Goal: Information Seeking & Learning: Understand process/instructions

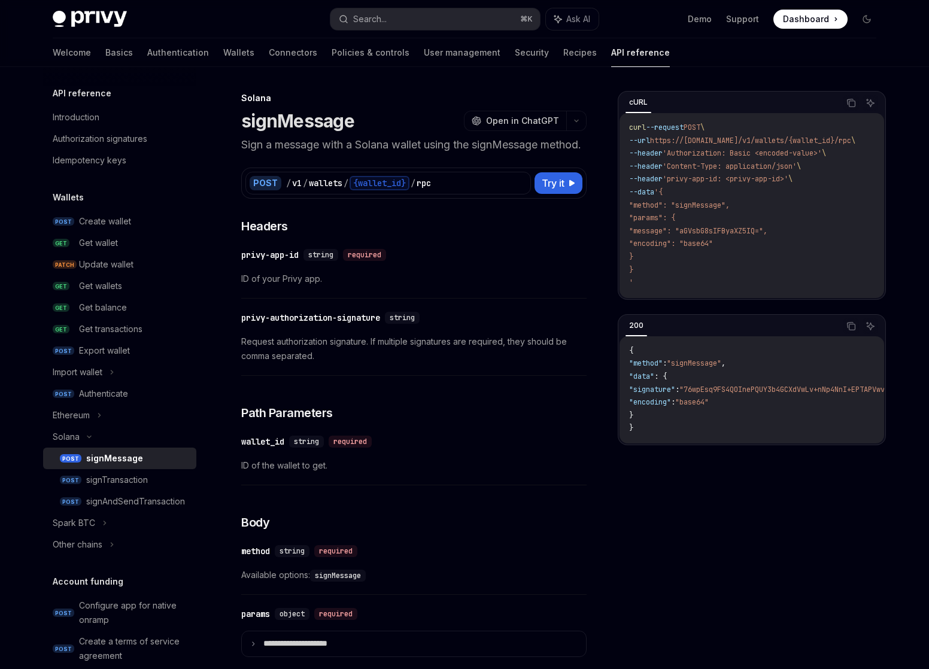
click at [485, 260] on div "​ privy-app-id string required ID of your Privy app." at bounding box center [413, 270] width 345 height 57
click at [107, 480] on div "signTransaction" at bounding box center [117, 480] width 62 height 14
type textarea "*"
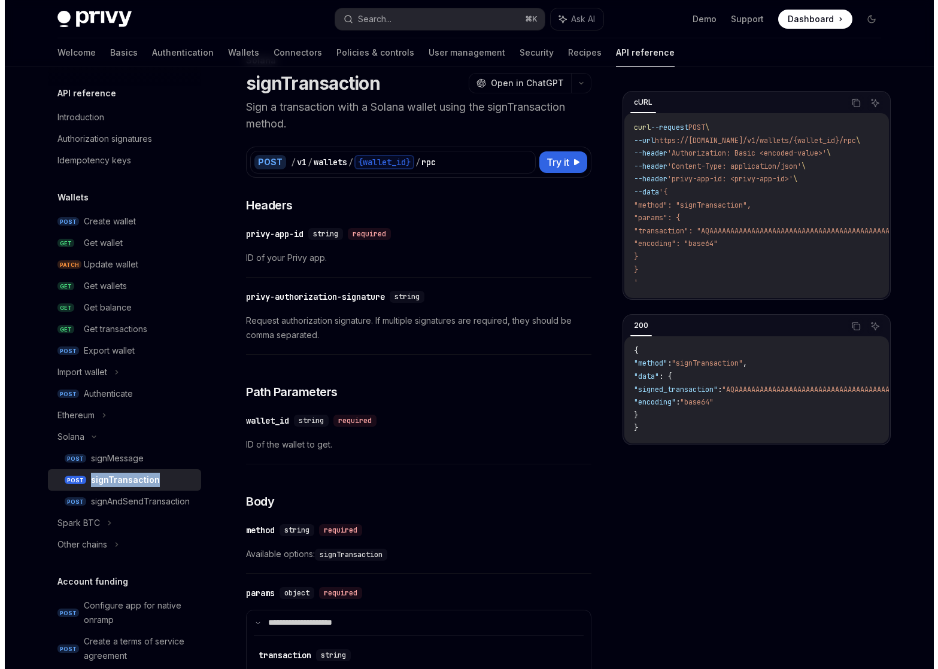
scroll to position [45, 0]
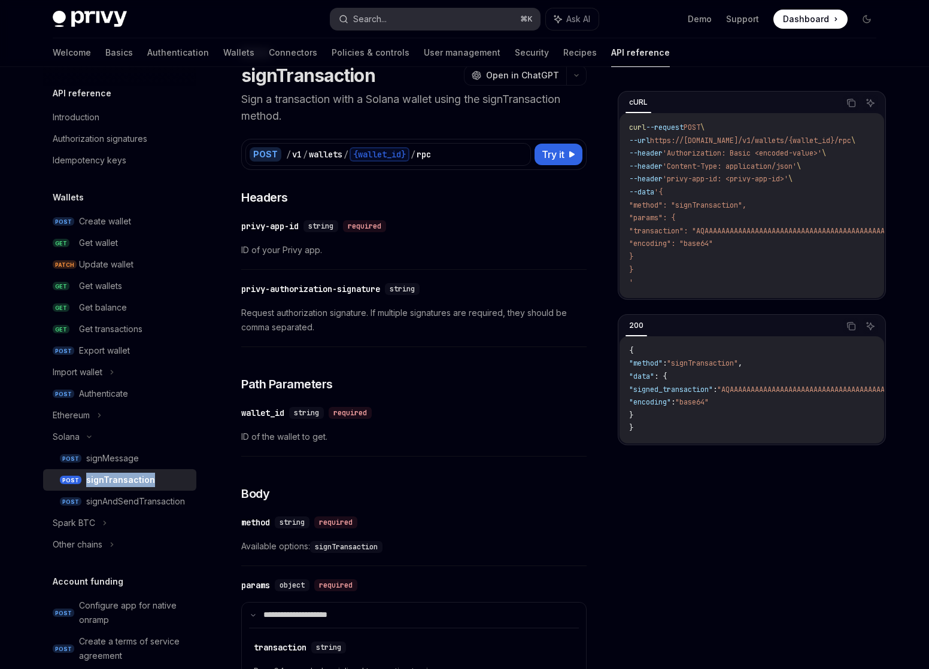
click at [433, 19] on button "Search... ⌘ K" at bounding box center [435, 19] width 210 height 22
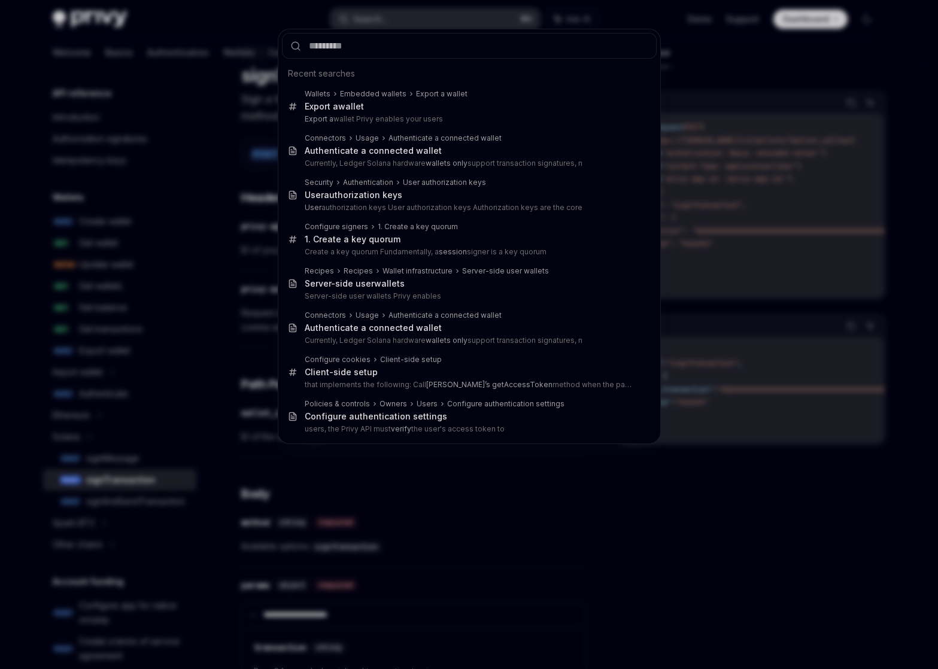
type input "**********"
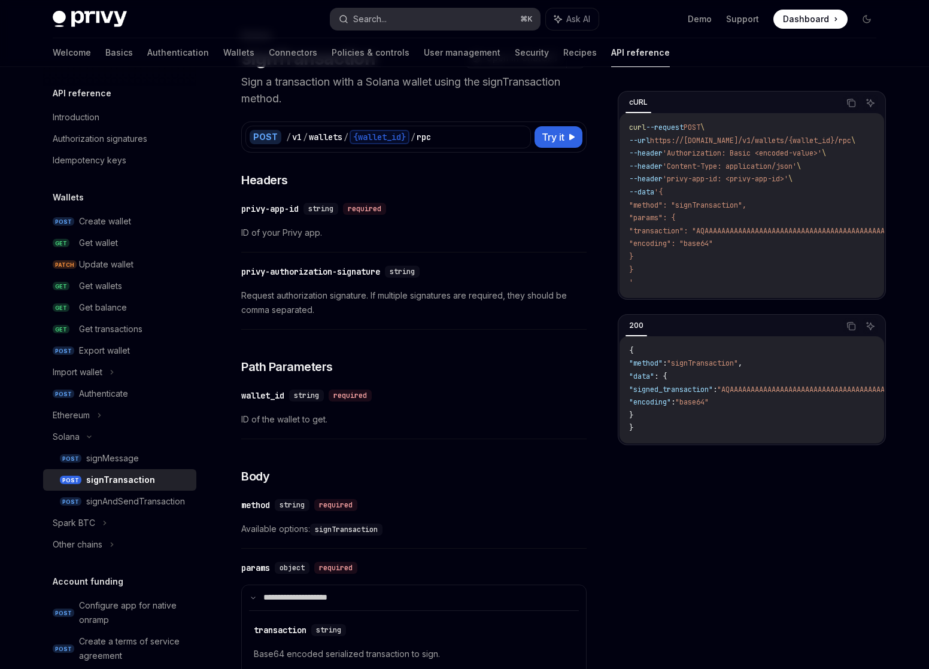
scroll to position [67, 0]
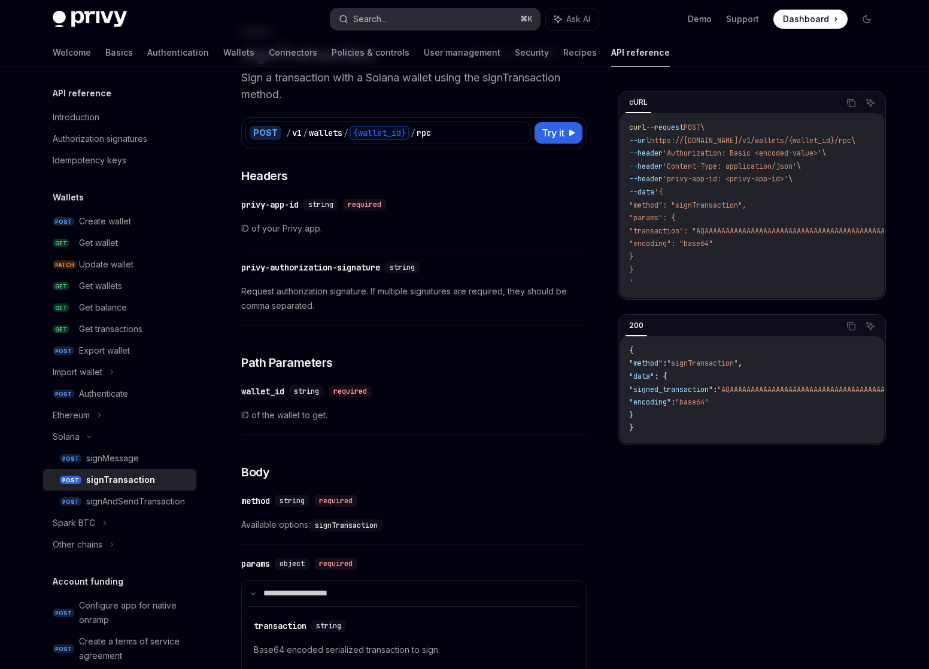
click at [406, 19] on button "Search... ⌘ K" at bounding box center [435, 19] width 210 height 22
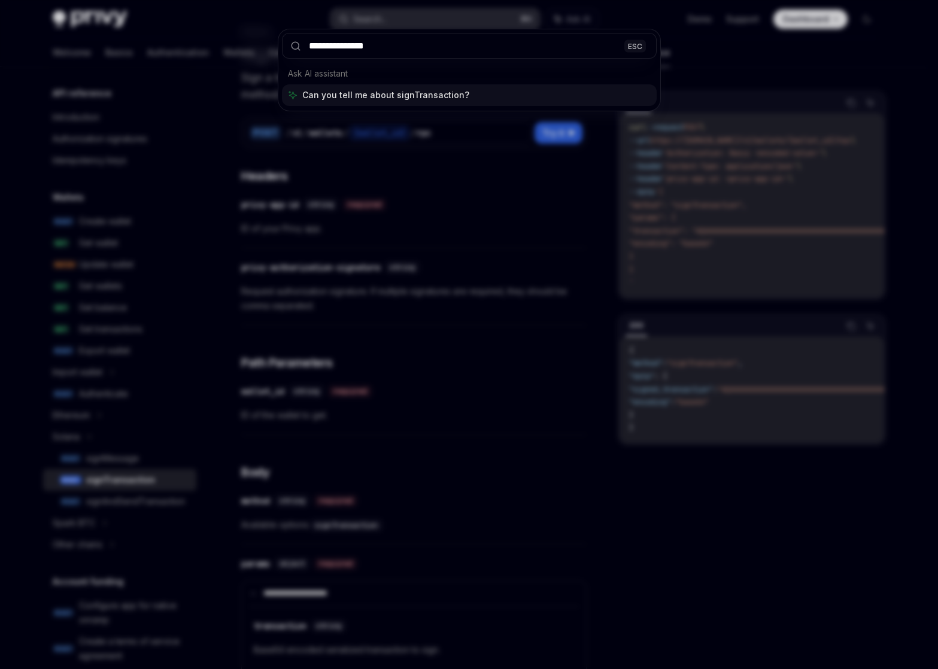
type input "**********"
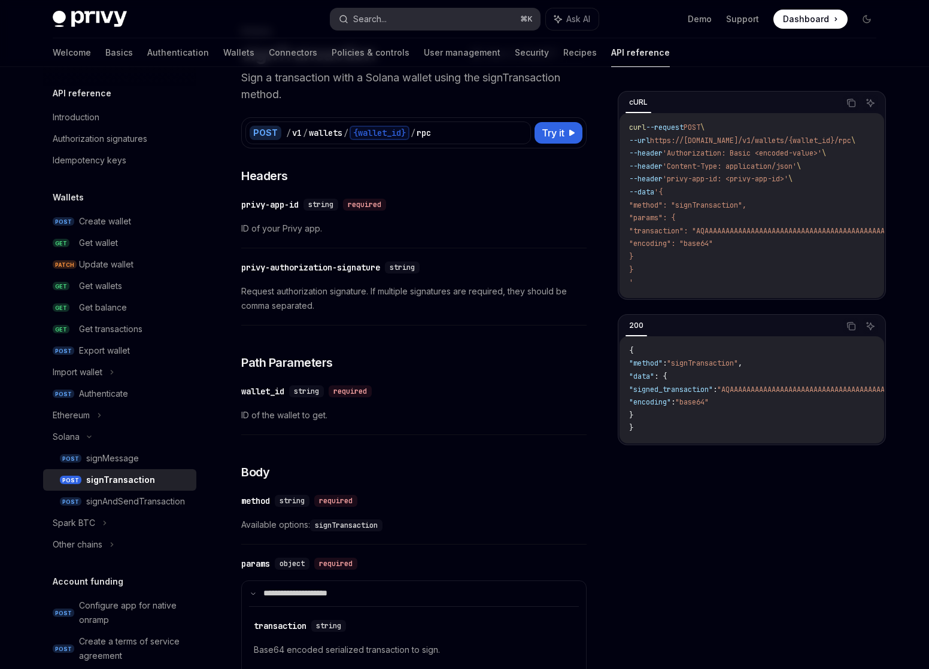
click at [387, 14] on div "Search..." at bounding box center [370, 19] width 34 height 14
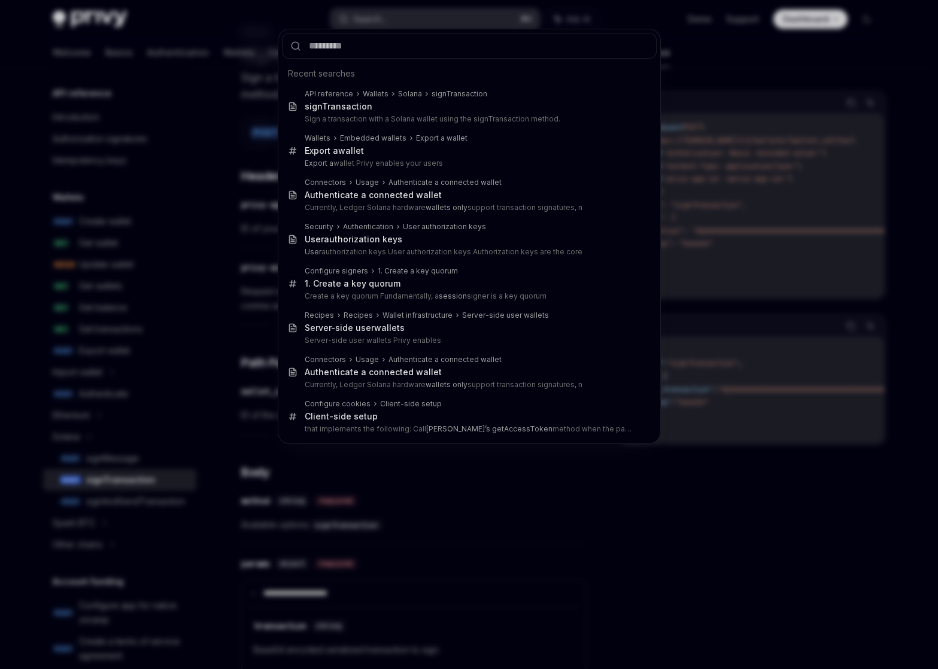
type input "*********"
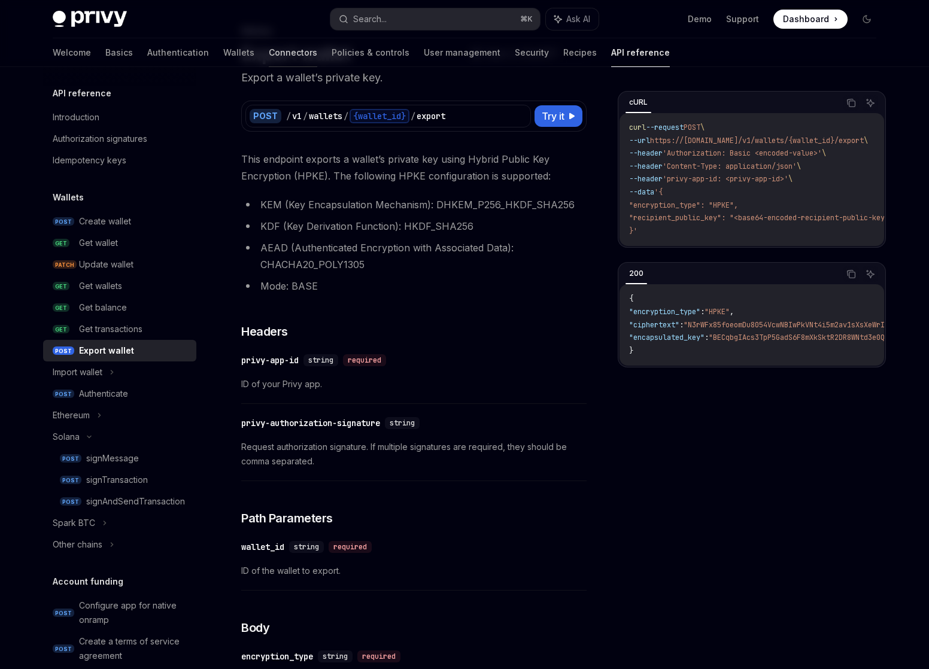
click at [269, 49] on link "Connectors" at bounding box center [293, 52] width 48 height 29
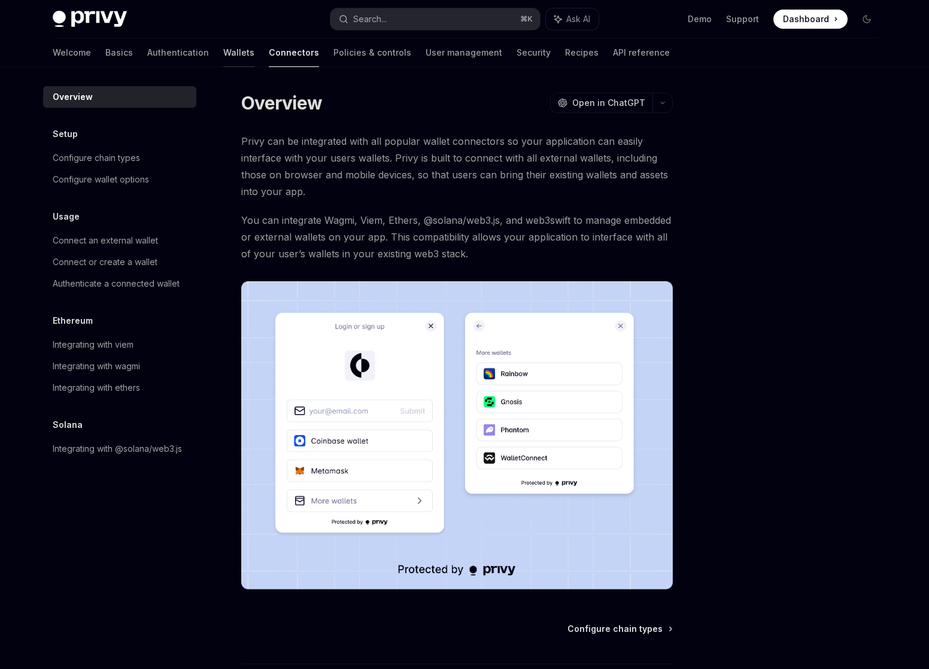
click at [223, 50] on link "Wallets" at bounding box center [238, 52] width 31 height 29
type textarea "*"
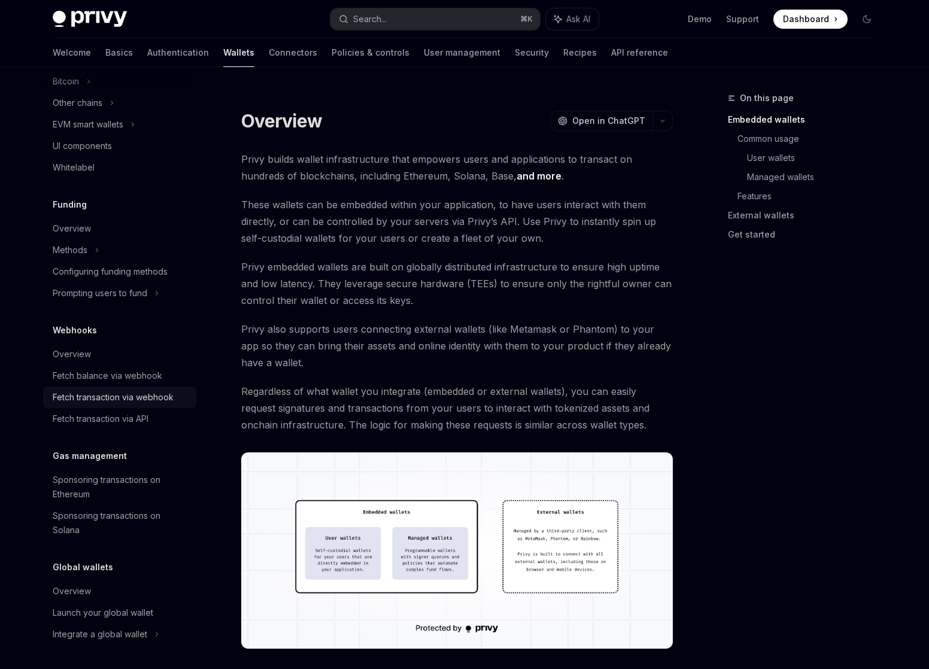
scroll to position [136, 0]
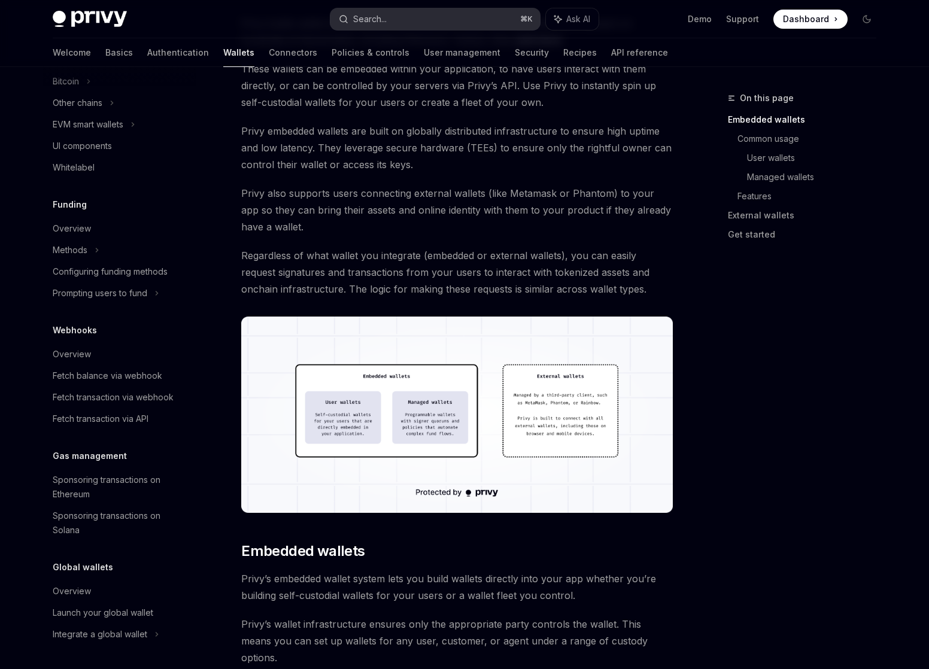
click at [405, 19] on button "Search... ⌘ K" at bounding box center [435, 19] width 210 height 22
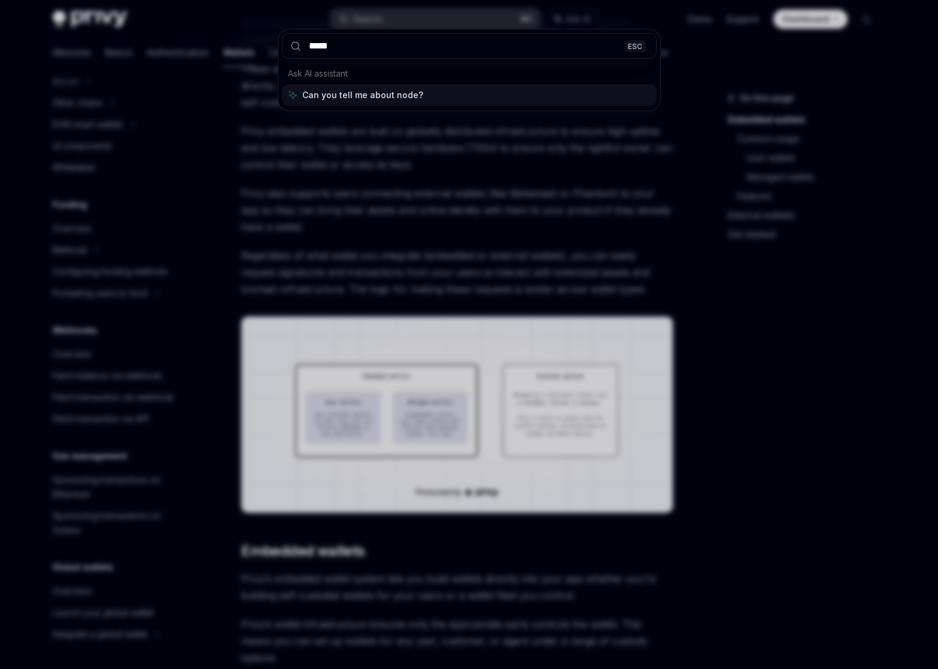
type input "******"
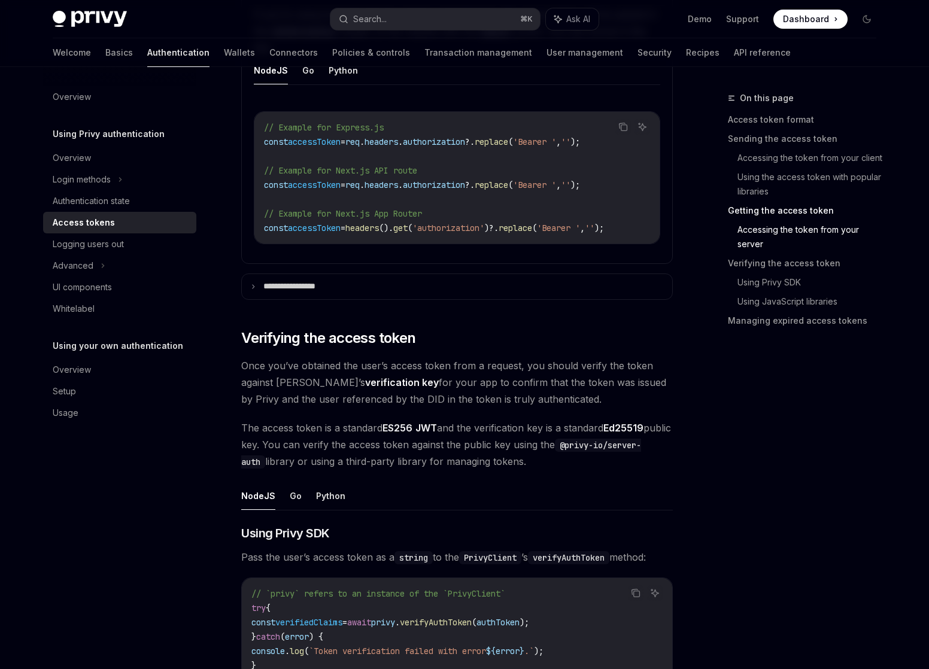
scroll to position [1696, 0]
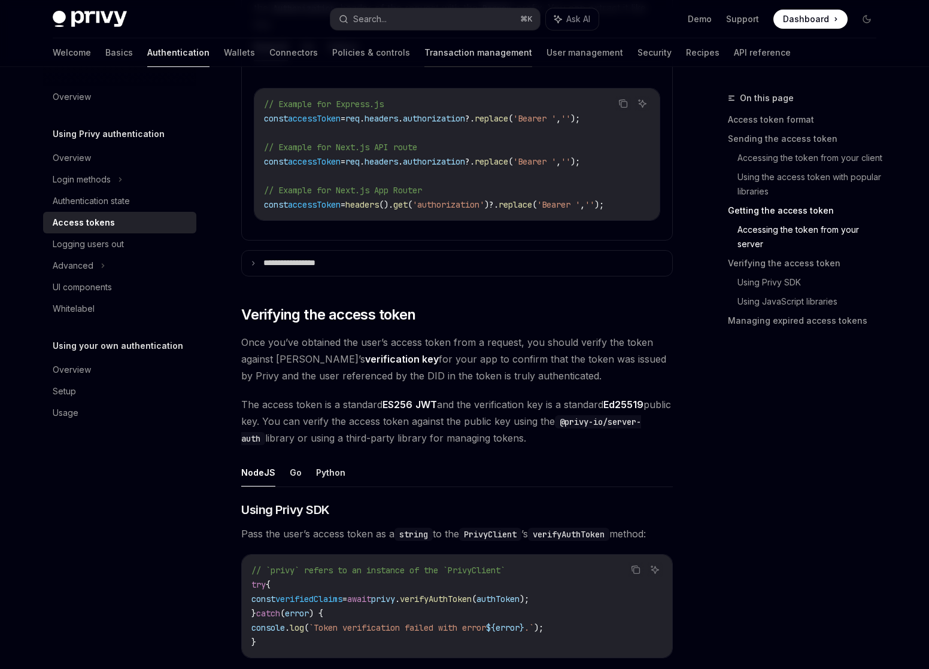
click at [424, 56] on link "Transaction management" at bounding box center [478, 52] width 108 height 29
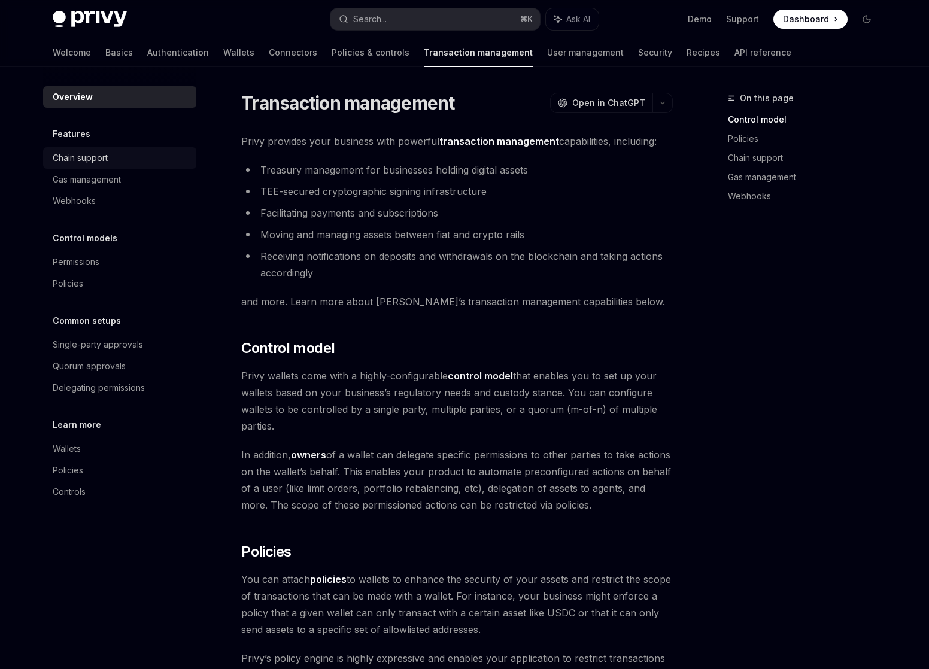
click at [142, 157] on div "Chain support" at bounding box center [121, 158] width 136 height 14
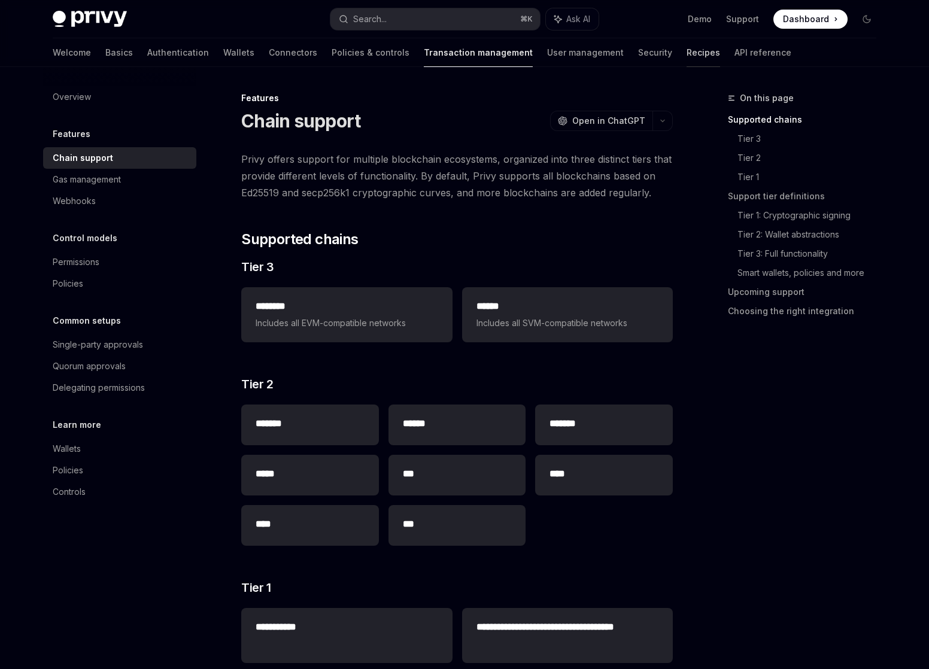
click at [687, 54] on link "Recipes" at bounding box center [704, 52] width 34 height 29
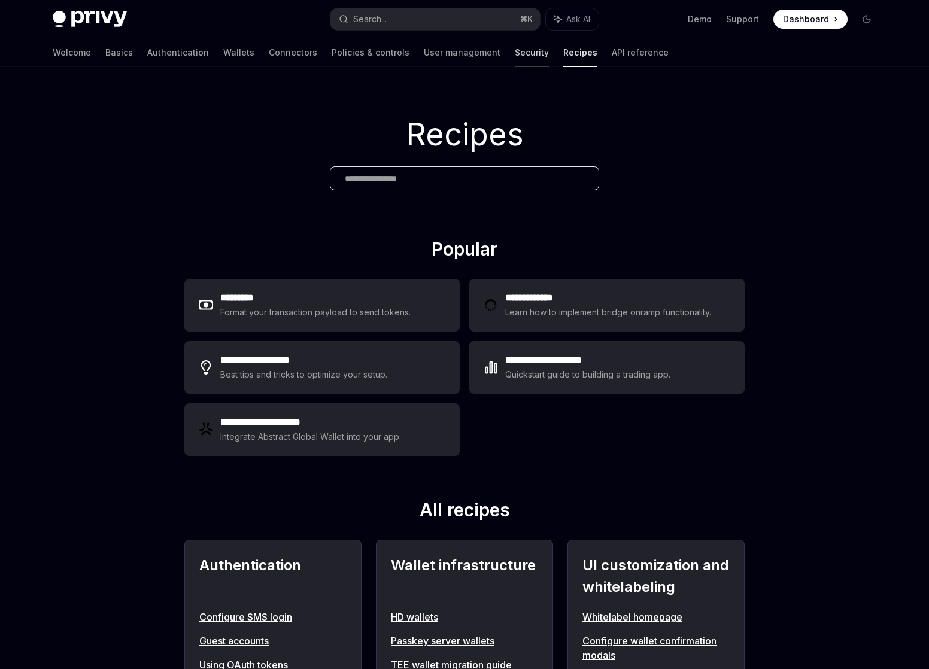
click at [515, 52] on link "Security" at bounding box center [532, 52] width 34 height 29
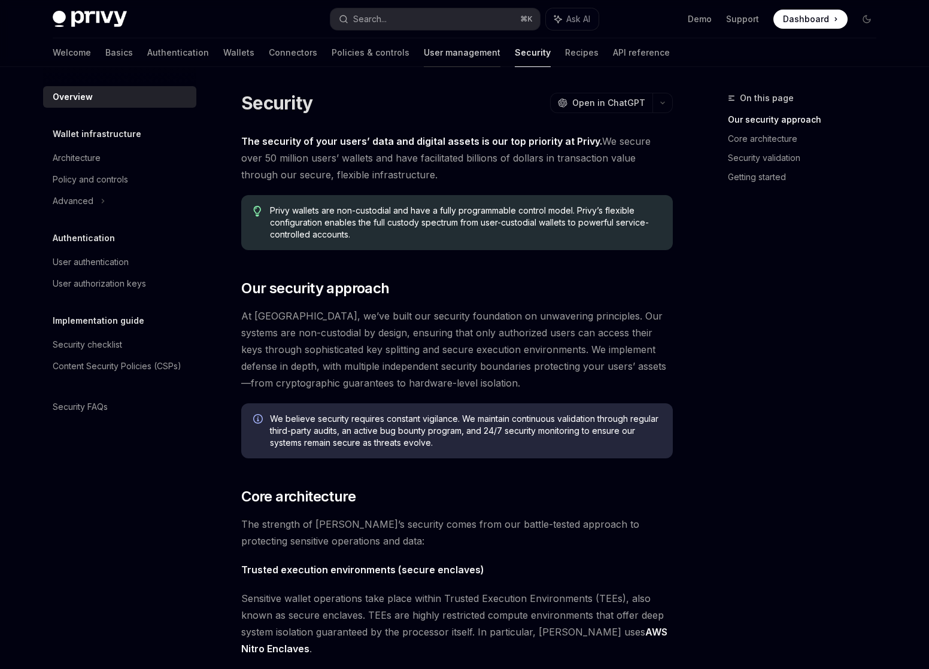
click at [424, 52] on link "User management" at bounding box center [462, 52] width 77 height 29
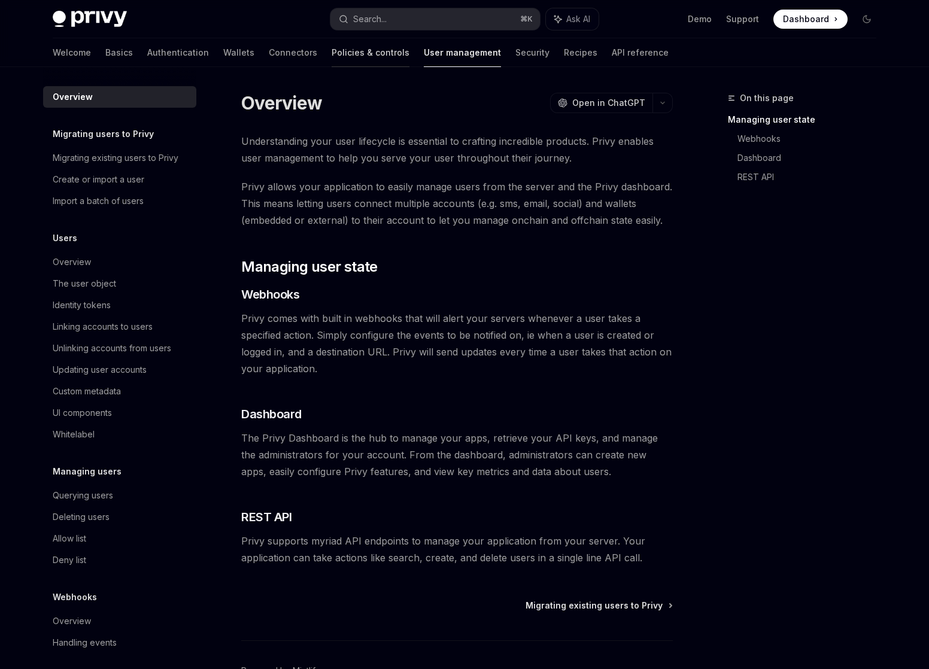
click at [332, 53] on link "Policies & controls" at bounding box center [371, 52] width 78 height 29
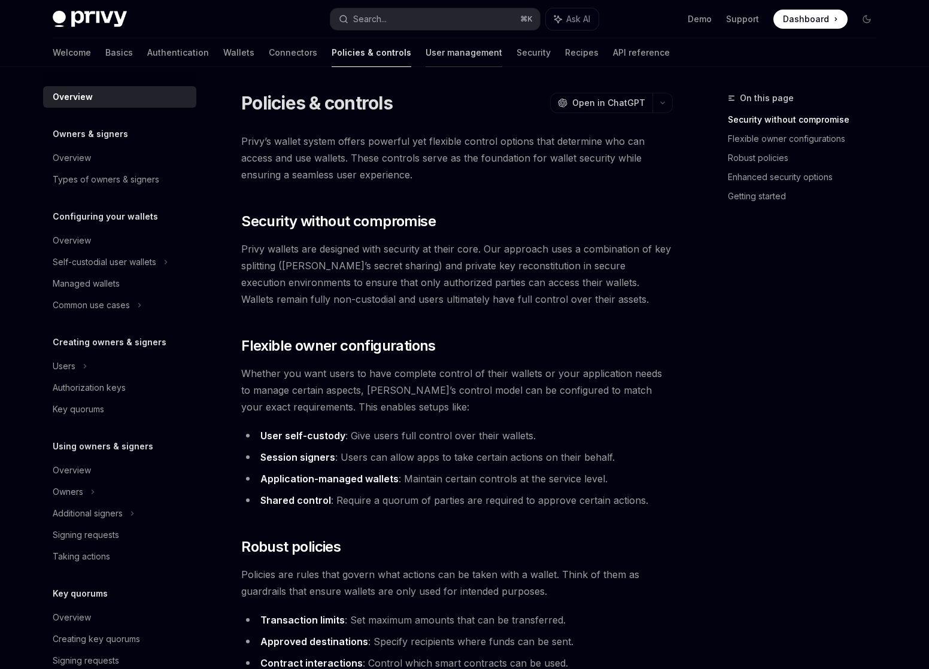
click at [426, 45] on link "User management" at bounding box center [464, 52] width 77 height 29
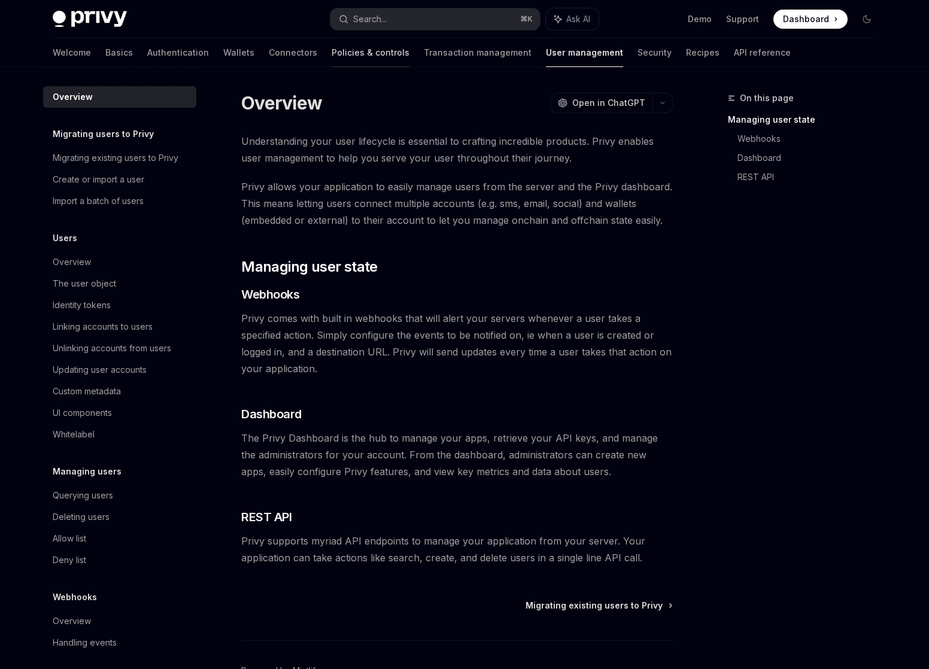
click at [332, 51] on link "Policies & controls" at bounding box center [371, 52] width 78 height 29
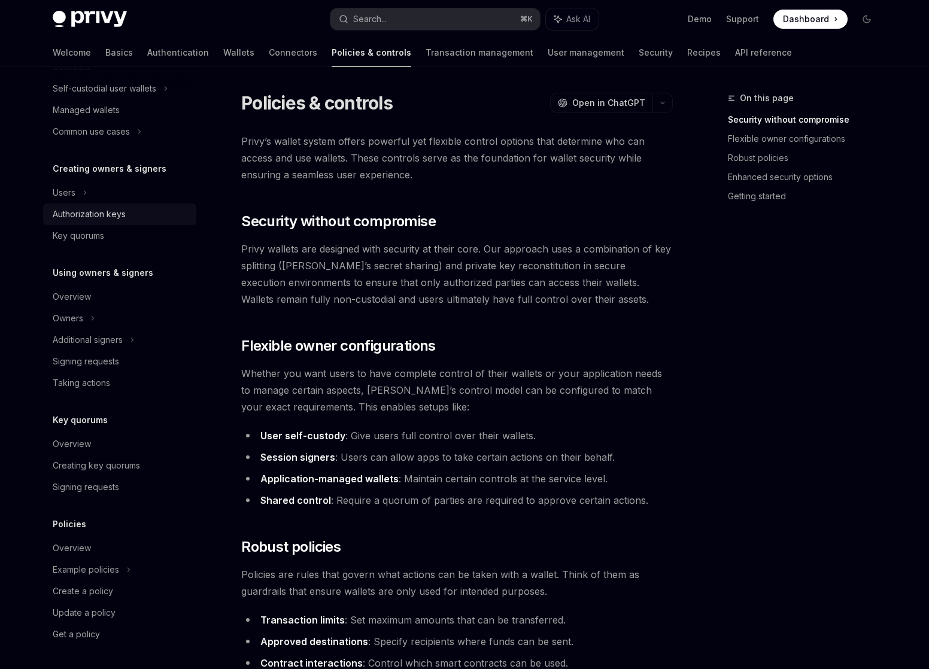
scroll to position [16, 0]
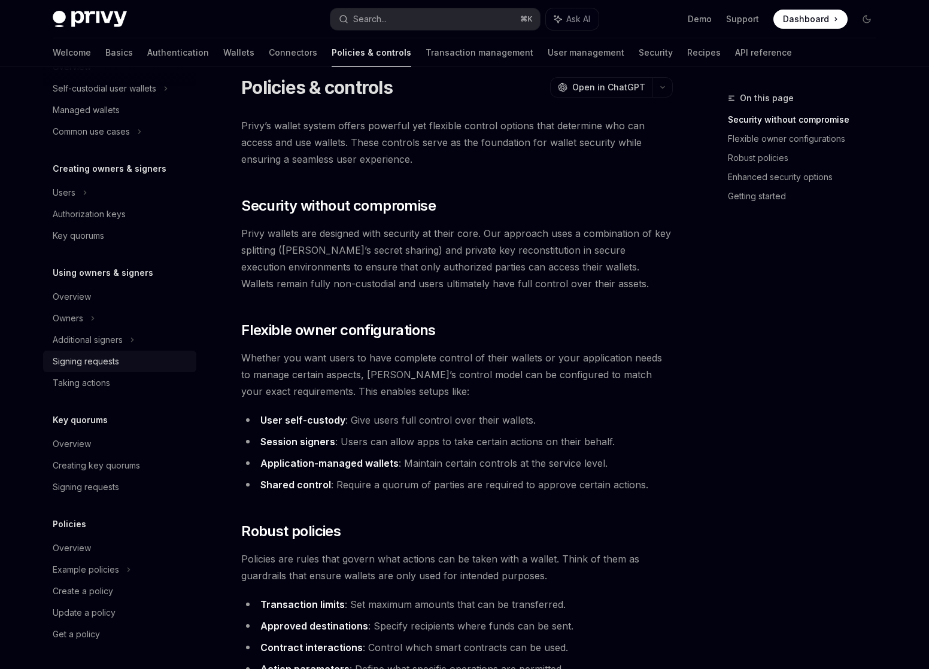
click at [106, 368] on div "Signing requests" at bounding box center [86, 361] width 66 height 14
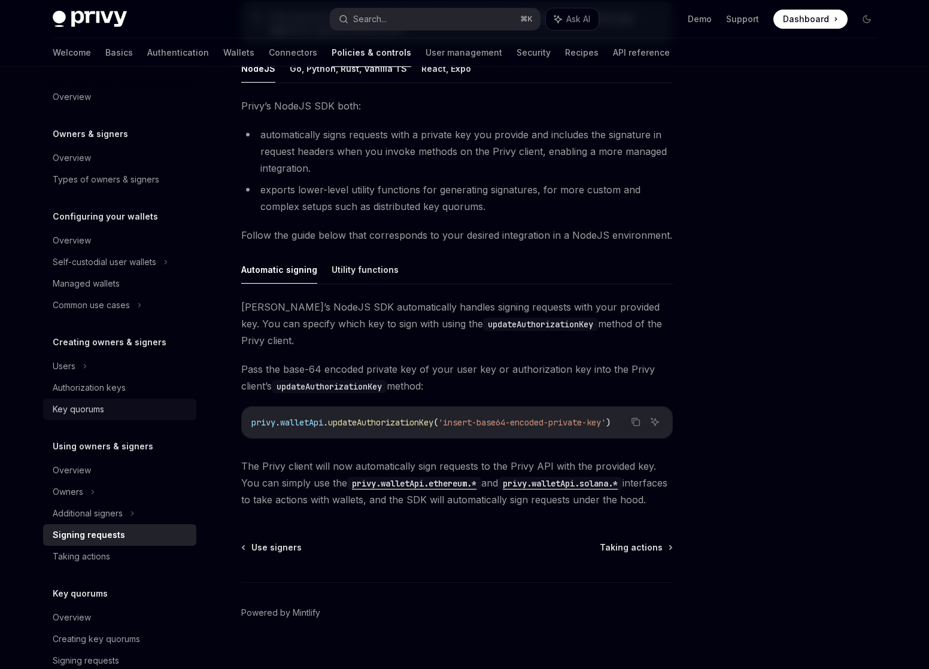
scroll to position [187, 0]
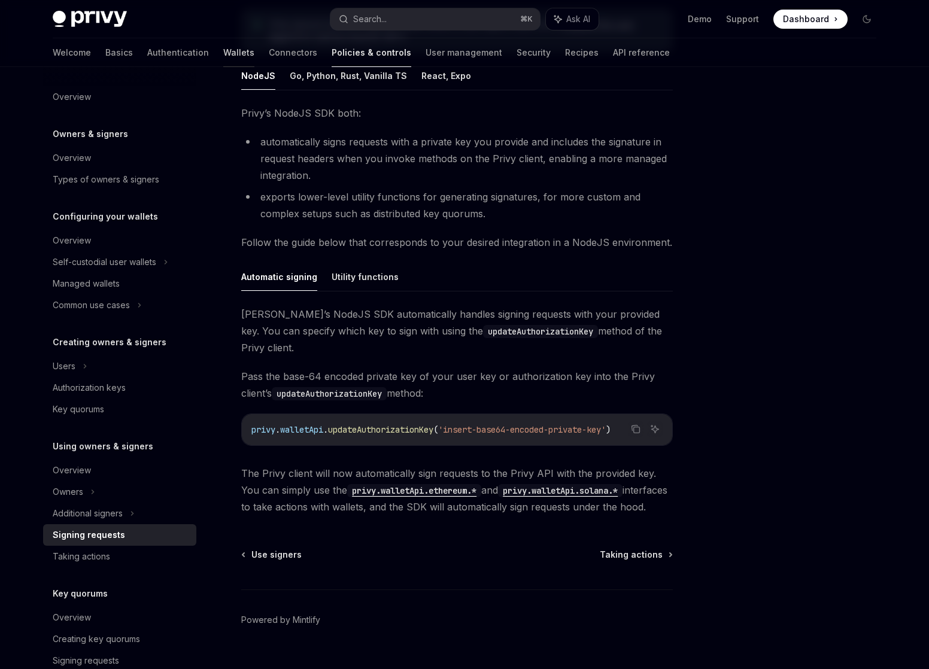
click at [223, 53] on link "Wallets" at bounding box center [238, 52] width 31 height 29
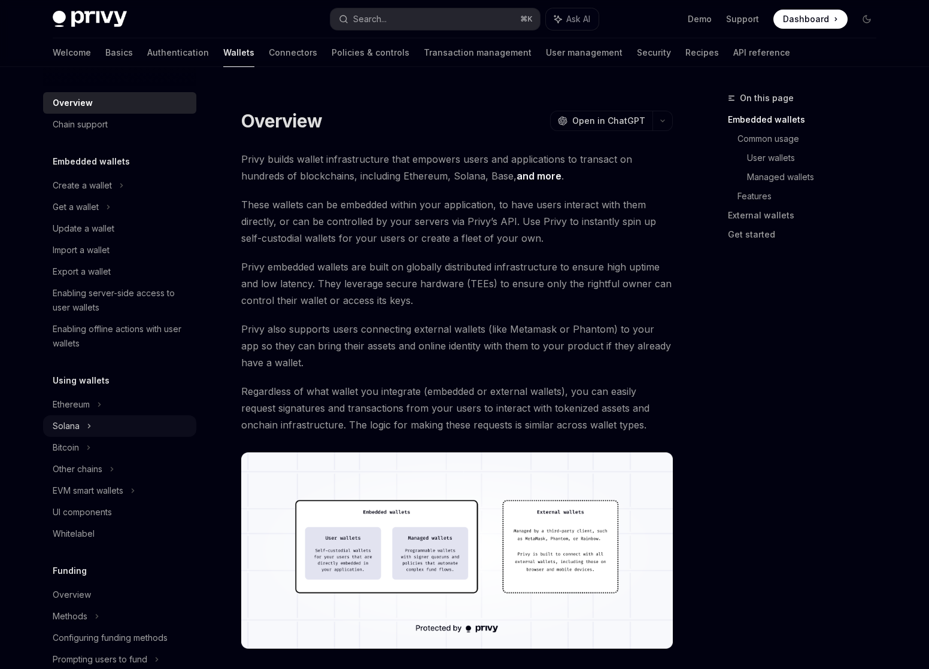
click at [112, 218] on div "Solana" at bounding box center [119, 207] width 153 height 22
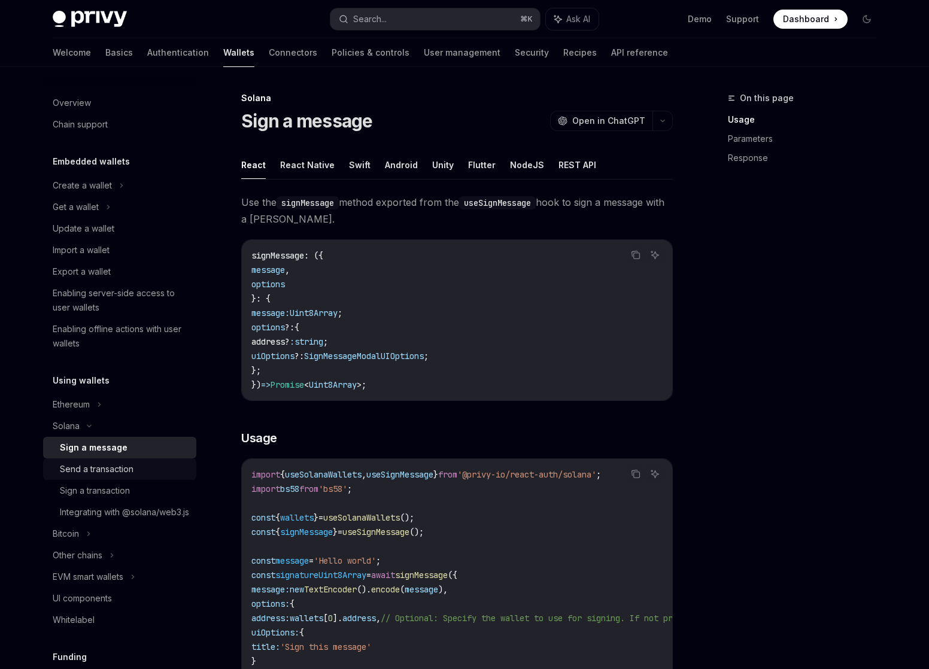
click at [141, 467] on div "Send a transaction" at bounding box center [124, 469] width 129 height 14
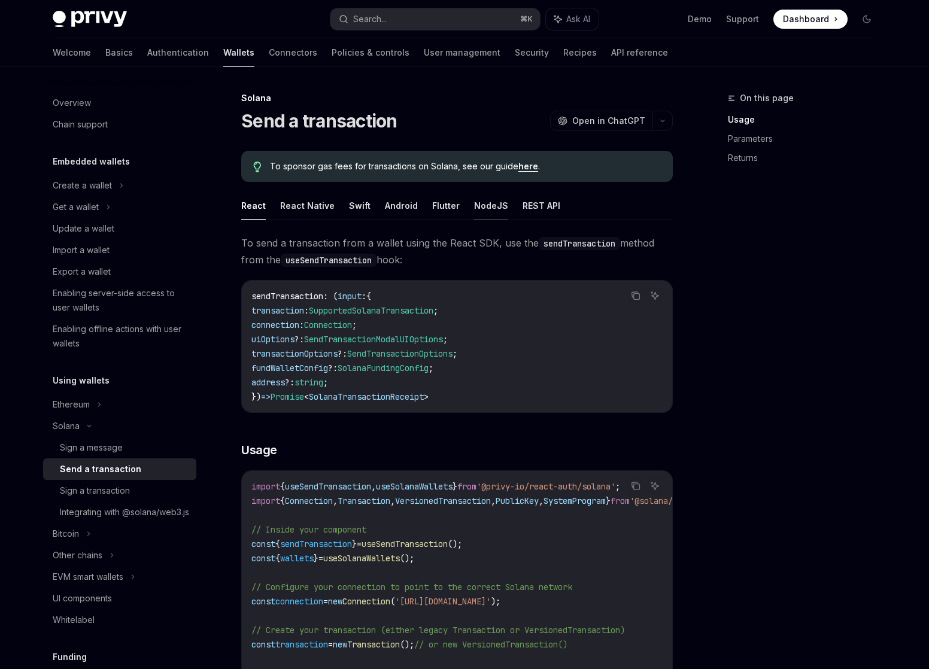
click at [491, 206] on button "NodeJS" at bounding box center [491, 206] width 34 height 28
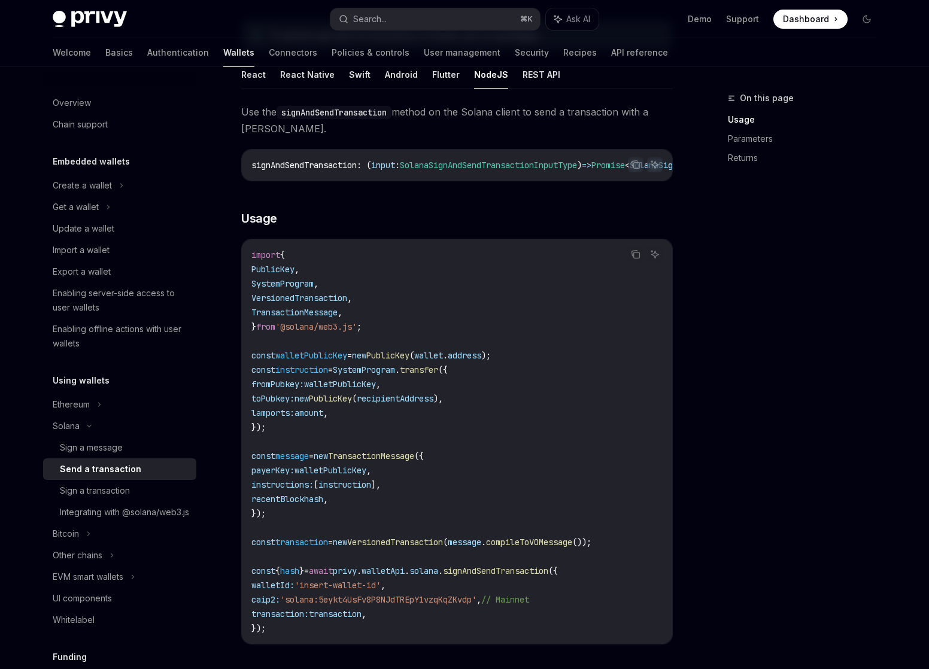
scroll to position [139, 0]
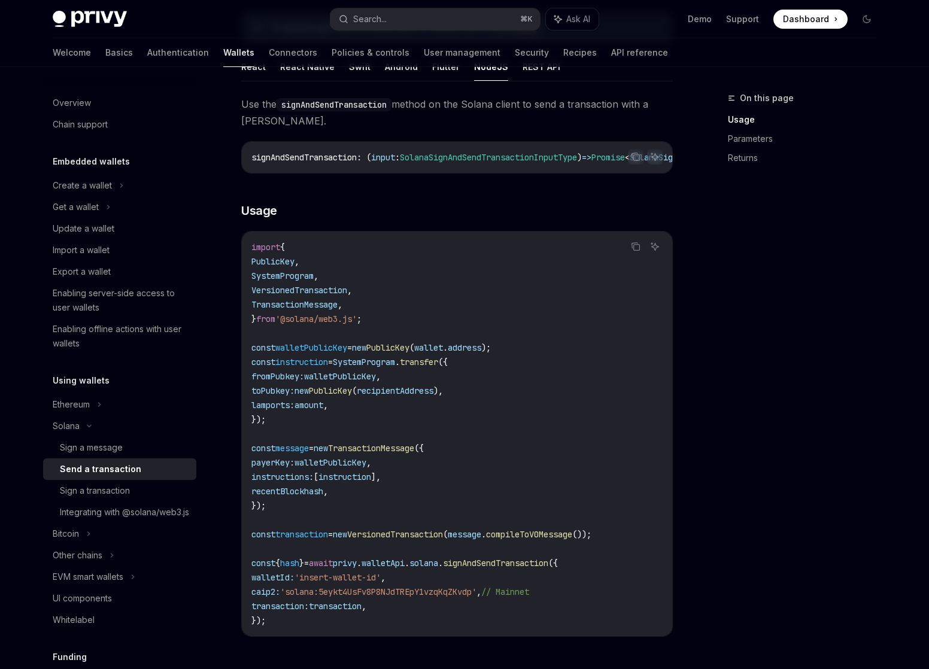
click at [536, 569] on span "signAndSendTransaction" at bounding box center [495, 563] width 105 height 11
click at [512, 568] on span "signAndSendTransaction" at bounding box center [495, 563] width 105 height 11
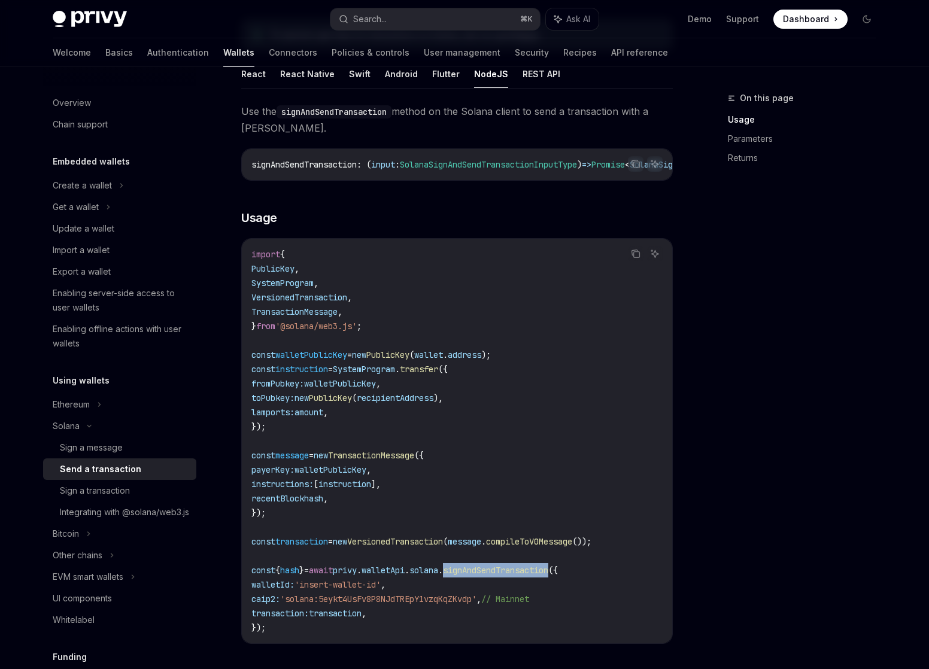
scroll to position [124, 0]
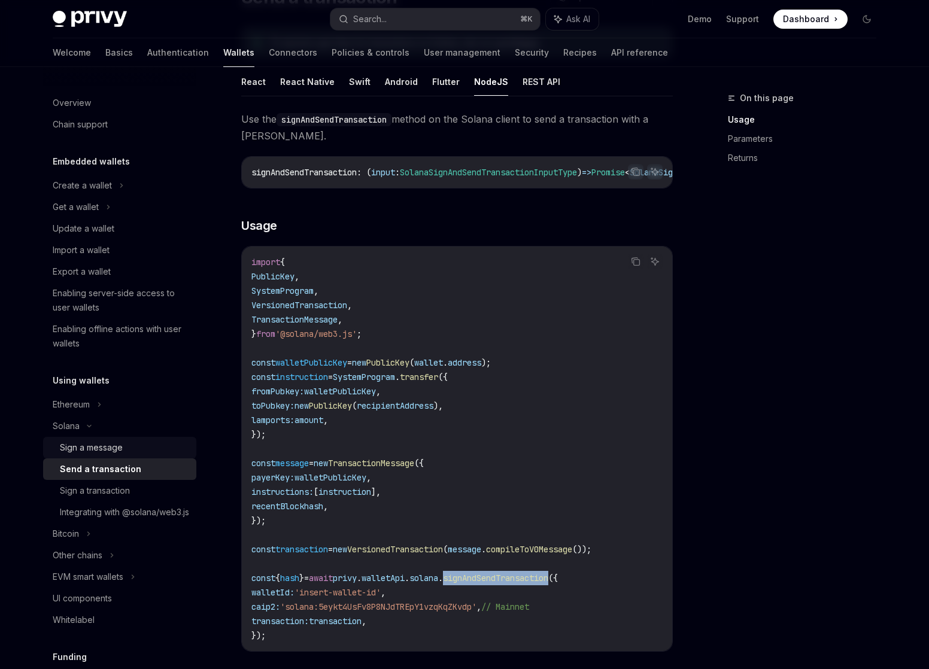
click at [104, 445] on div "Sign a message" at bounding box center [91, 448] width 63 height 14
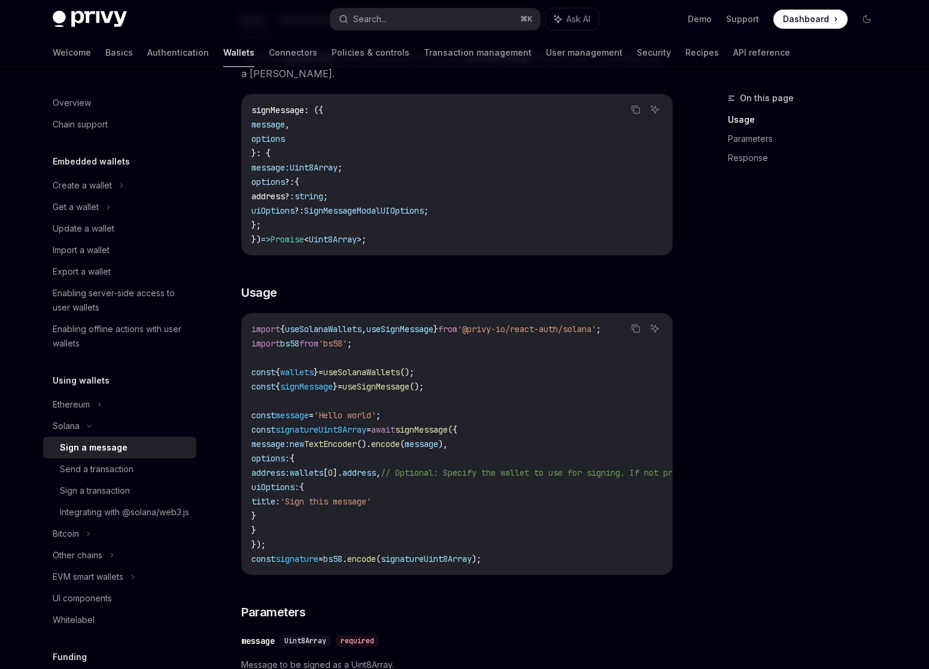
scroll to position [153, 0]
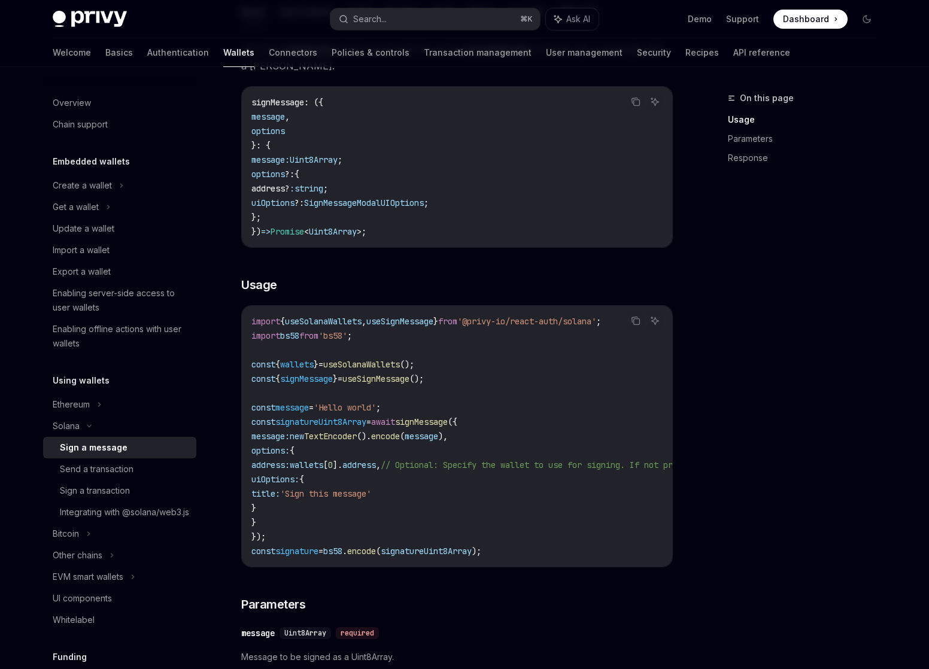
click at [446, 421] on span "signMessage" at bounding box center [421, 422] width 53 height 11
copy span "signMessage"
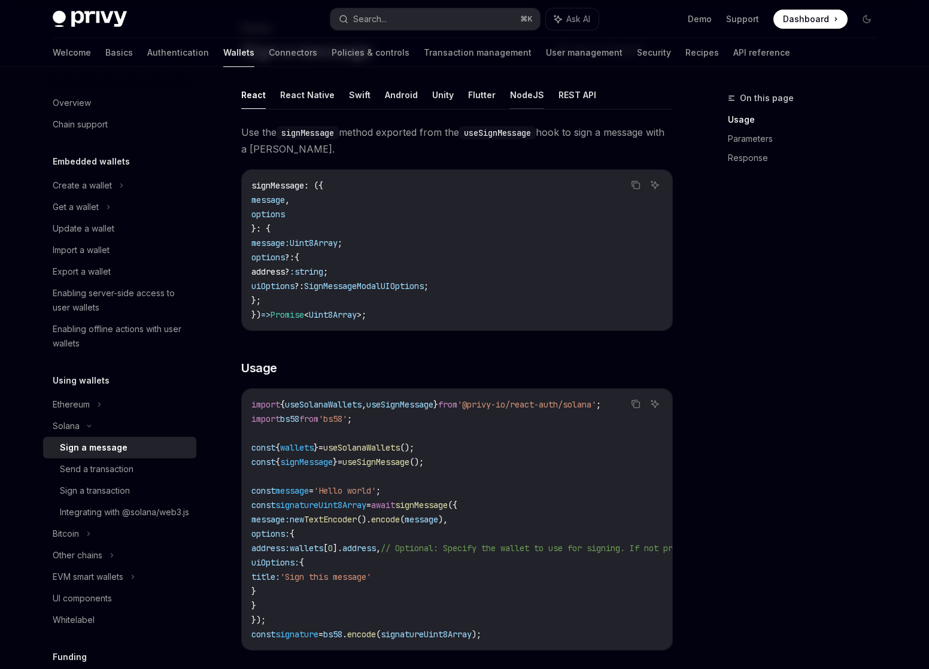
click at [519, 95] on button "NodeJS" at bounding box center [527, 95] width 34 height 28
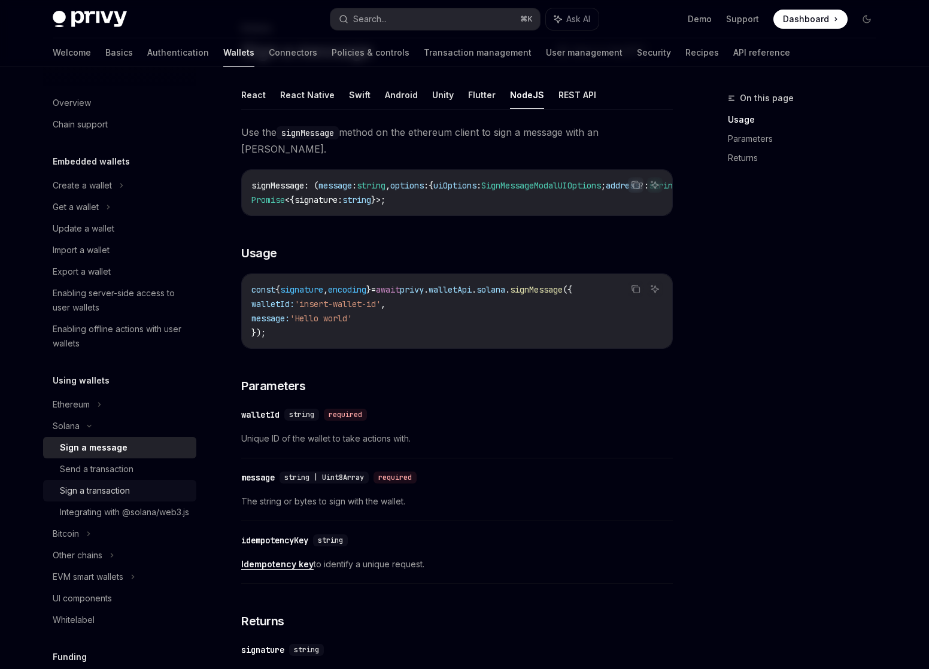
click at [141, 494] on div "Sign a transaction" at bounding box center [124, 491] width 129 height 14
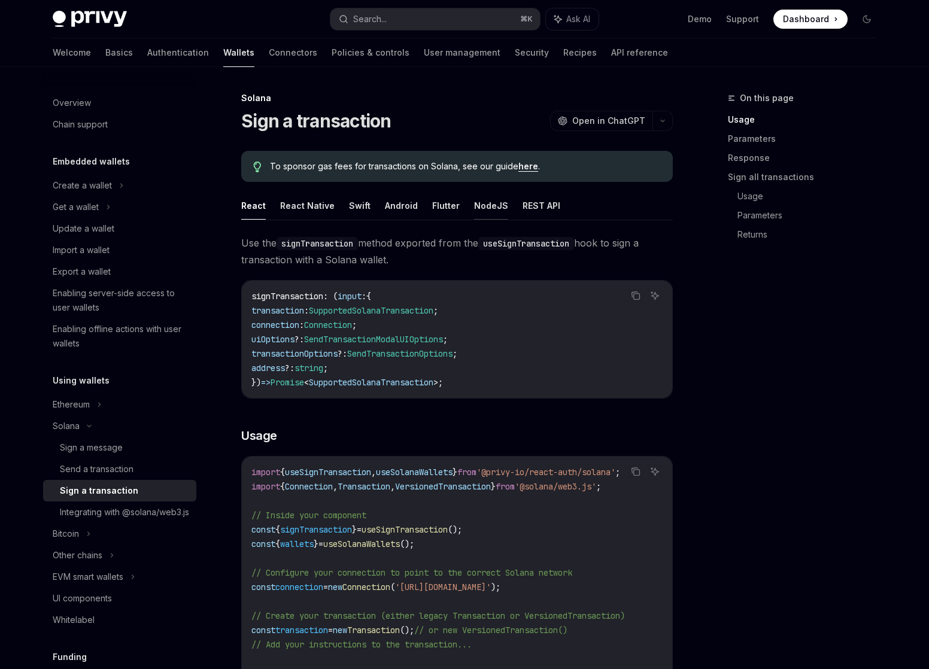
click at [488, 201] on button "NodeJS" at bounding box center [491, 206] width 34 height 28
type textarea "*"
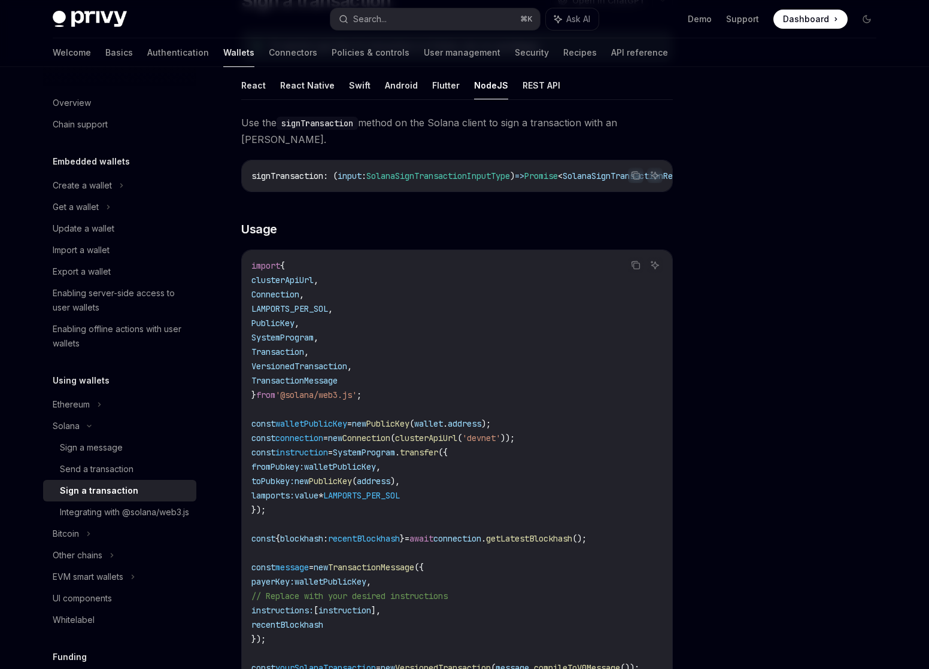
scroll to position [128, 0]
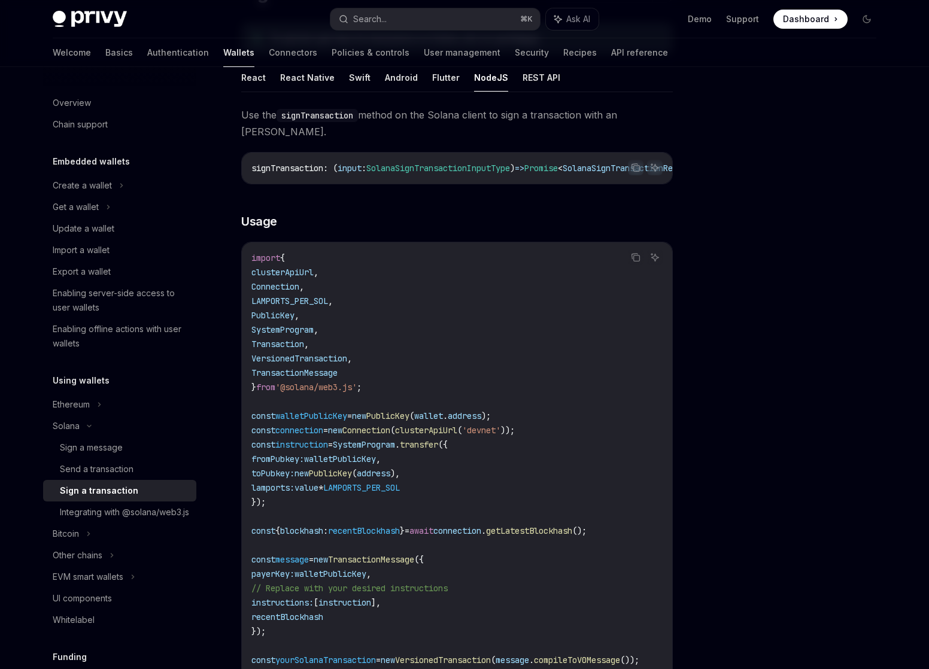
click at [308, 433] on span "connection" at bounding box center [299, 430] width 48 height 11
copy code "const connection = new Connection ( clusterApiUrl ( 'devnet' ));"
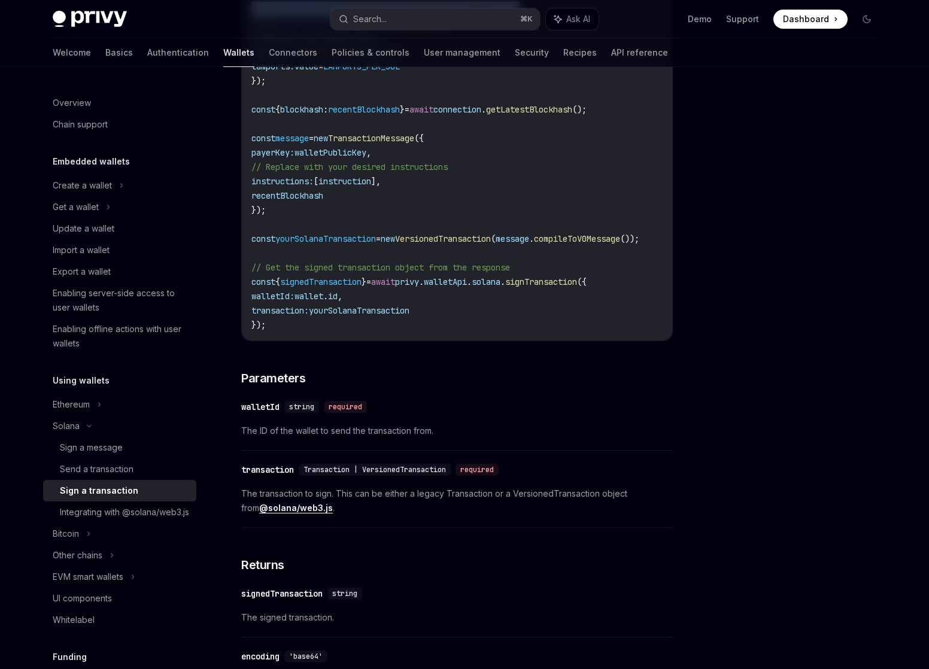
scroll to position [542, 0]
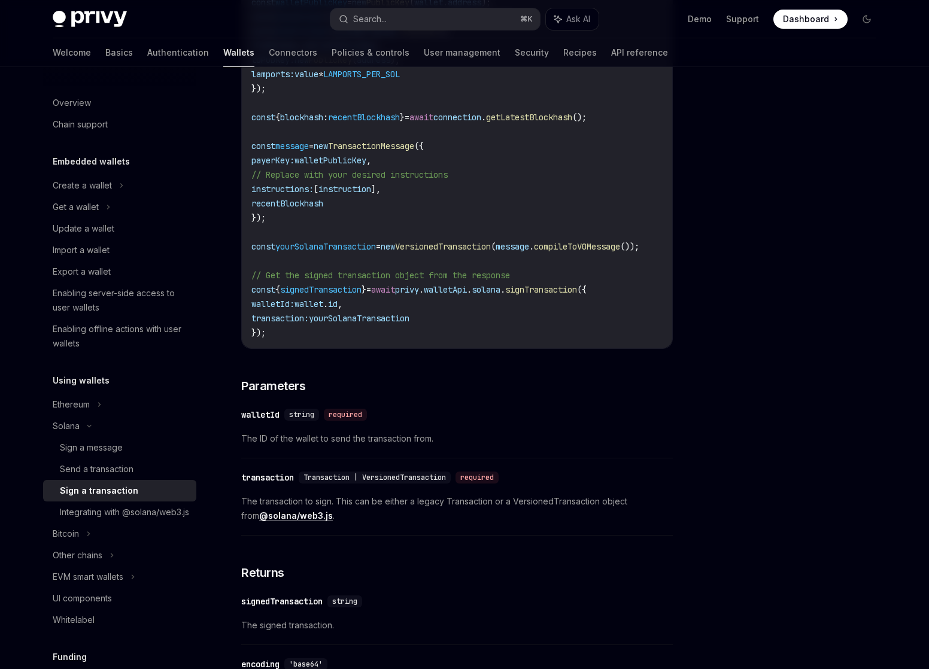
click at [399, 324] on span "yourSolanaTransaction" at bounding box center [359, 318] width 101 height 11
copy span "yourSolanaTransaction"
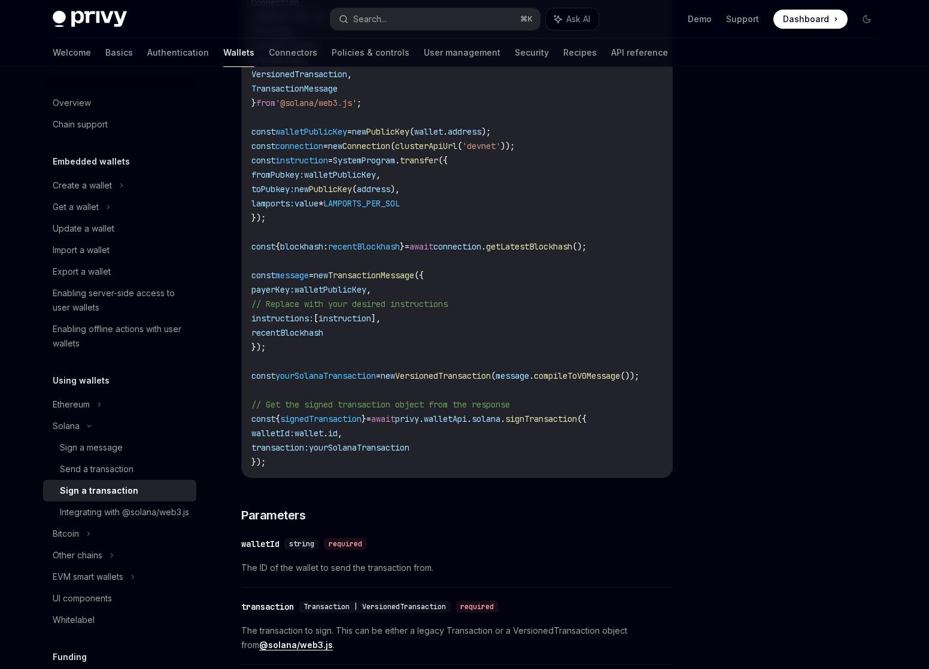
scroll to position [397, 0]
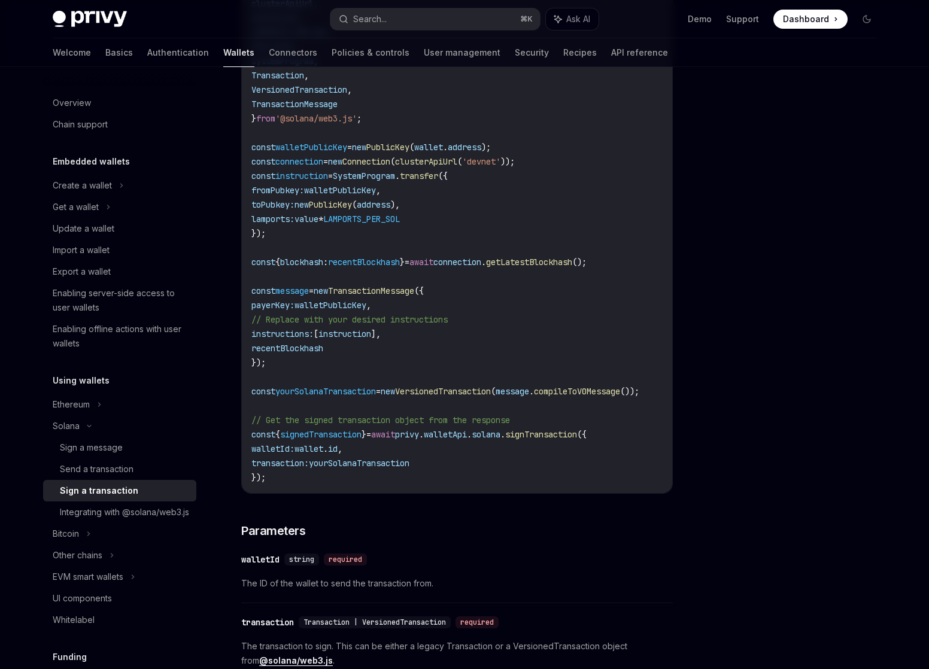
click at [531, 267] on span "getLatestBlockhash" at bounding box center [529, 262] width 86 height 11
copy code "const { blockhash : recentBlockhash } = await connection . getLatestBlockhash (…"
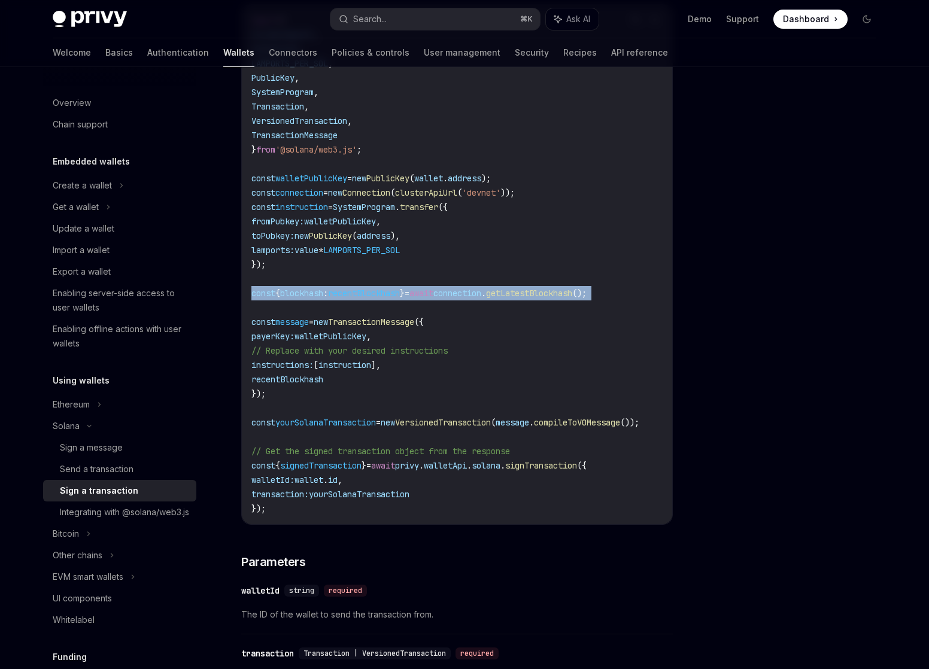
scroll to position [358, 0]
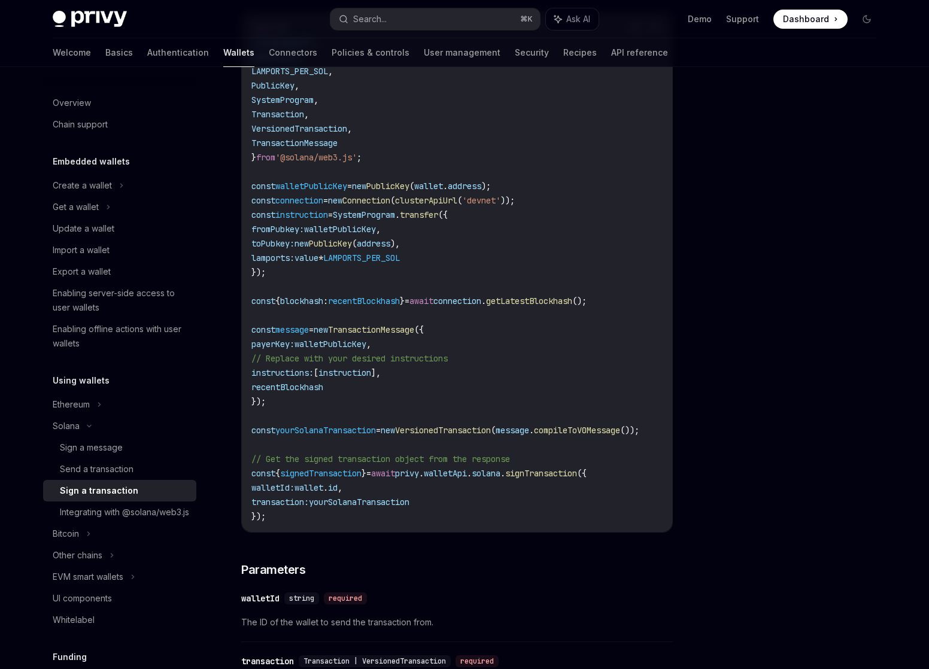
click at [333, 271] on code "import { clusterApiUrl , Connection , LAMPORTS_PER_SOL , PublicKey , SystemProg…" at bounding box center [459, 272] width 417 height 503
drag, startPoint x: 564, startPoint y: 203, endPoint x: 247, endPoint y: 204, distance: 317.2
click at [247, 204] on div "import { clusterApiUrl , Connection , LAMPORTS_PER_SOL , PublicKey , SystemProg…" at bounding box center [457, 273] width 430 height 520
copy span "const connection = new Connection ( clusterApiUrl ( 'devnet' ));"
click at [598, 279] on code "import { clusterApiUrl , Connection , LAMPORTS_PER_SOL , PublicKey , SystemProg…" at bounding box center [459, 272] width 417 height 503
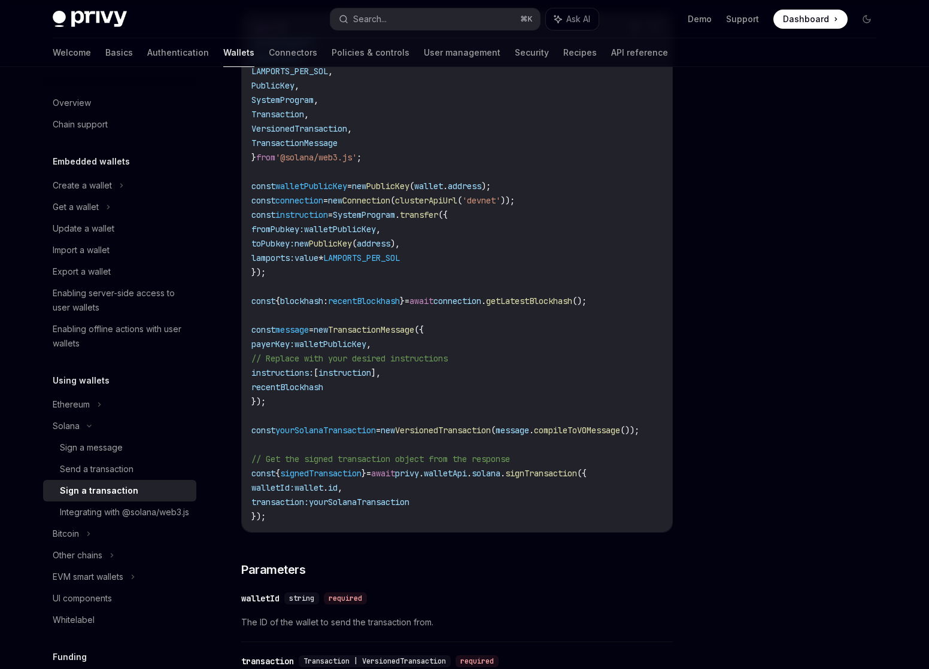
click at [390, 206] on span "Connection" at bounding box center [366, 200] width 48 height 11
copy code "const connection = new Connection ( clusterApiUrl ( 'devnet' ));"
click at [367, 202] on span "Connection" at bounding box center [366, 200] width 48 height 11
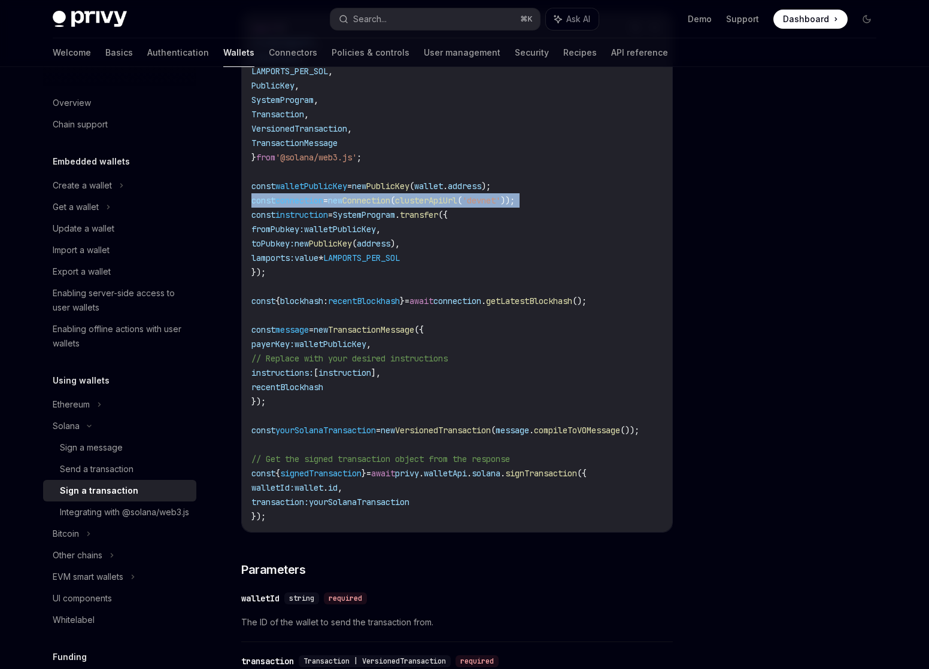
click at [367, 202] on span "Connection" at bounding box center [366, 200] width 48 height 11
copy code "const connection = new Connection ( clusterApiUrl ( 'devnet' ));"
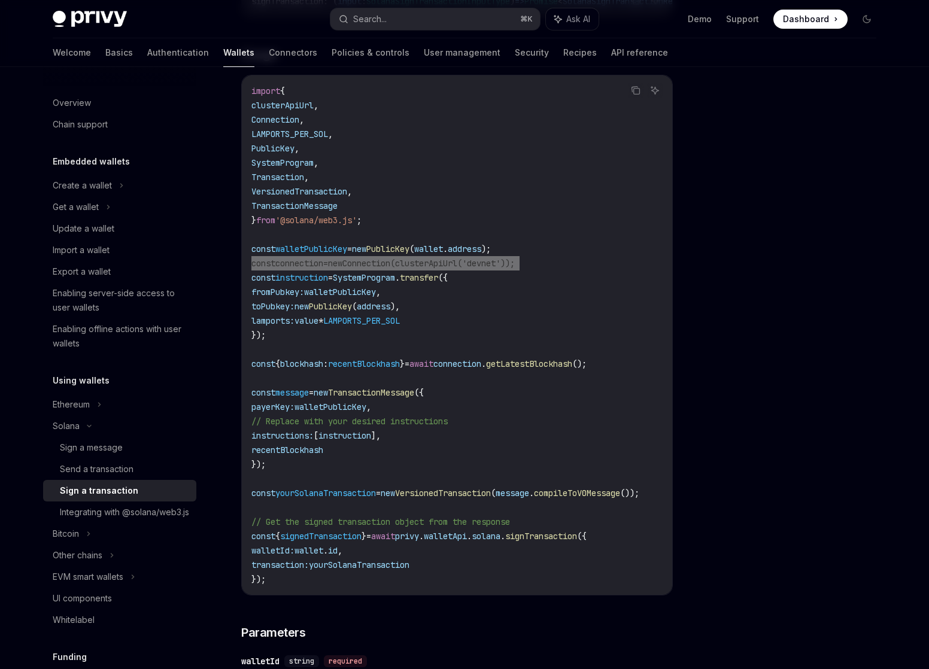
scroll to position [287, 0]
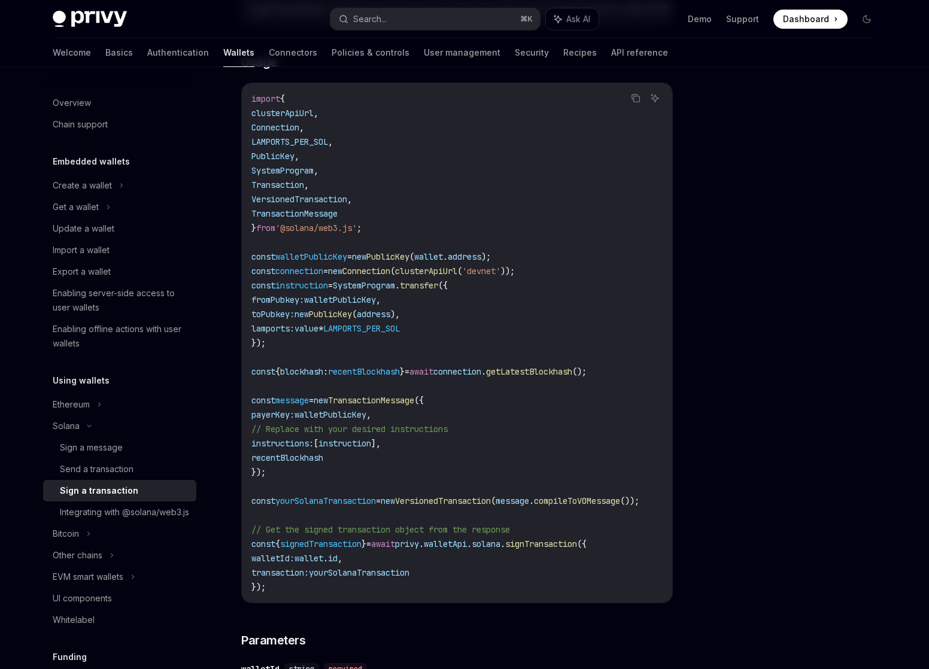
click at [398, 377] on span "recentBlockhash" at bounding box center [364, 371] width 72 height 11
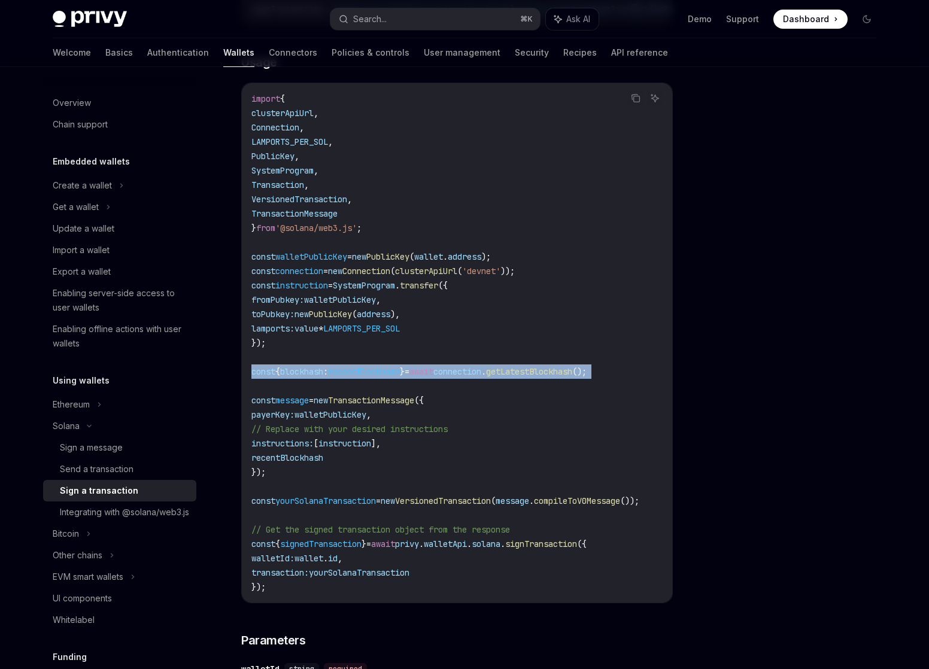
click at [398, 377] on span "recentBlockhash" at bounding box center [364, 371] width 72 height 11
copy code "const { blockhash : recentBlockhash } = await connection . getLatestBlockhash (…"
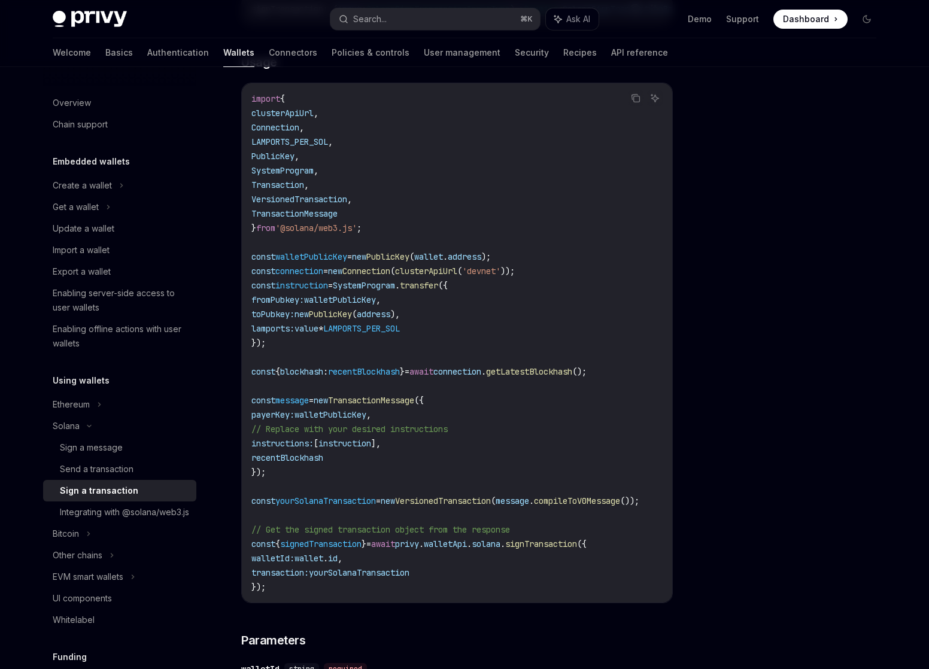
click at [283, 460] on span "recentBlockhash" at bounding box center [287, 458] width 72 height 11
copy span "recentBlockhash"
click at [296, 468] on code "import { clusterApiUrl , Connection , LAMPORTS_PER_SOL , PublicKey , SystemProg…" at bounding box center [459, 343] width 417 height 503
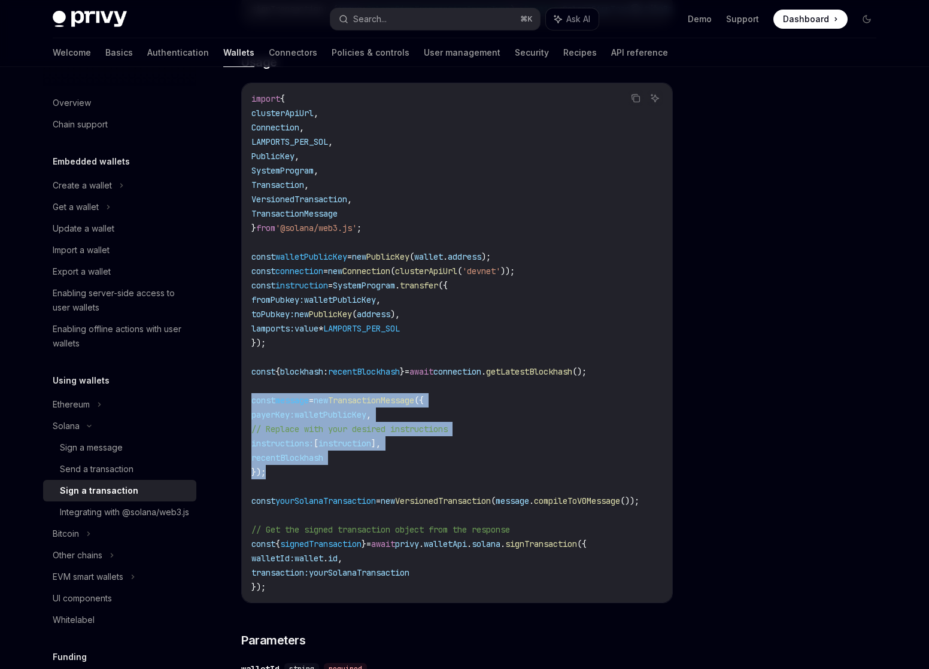
drag, startPoint x: 271, startPoint y: 478, endPoint x: 220, endPoint y: 408, distance: 87.4
click at [220, 408] on div "[PERSON_NAME] Sign a transaction OpenAI Open in ChatGPT OpenAI Open in ChatGPT …" at bounding box center [344, 475] width 661 height 1343
copy code "const message = new TransactionMessage ({ payerKey: walletPublicKey , // Replac…"
